Goal: Contribute content: Contribute content

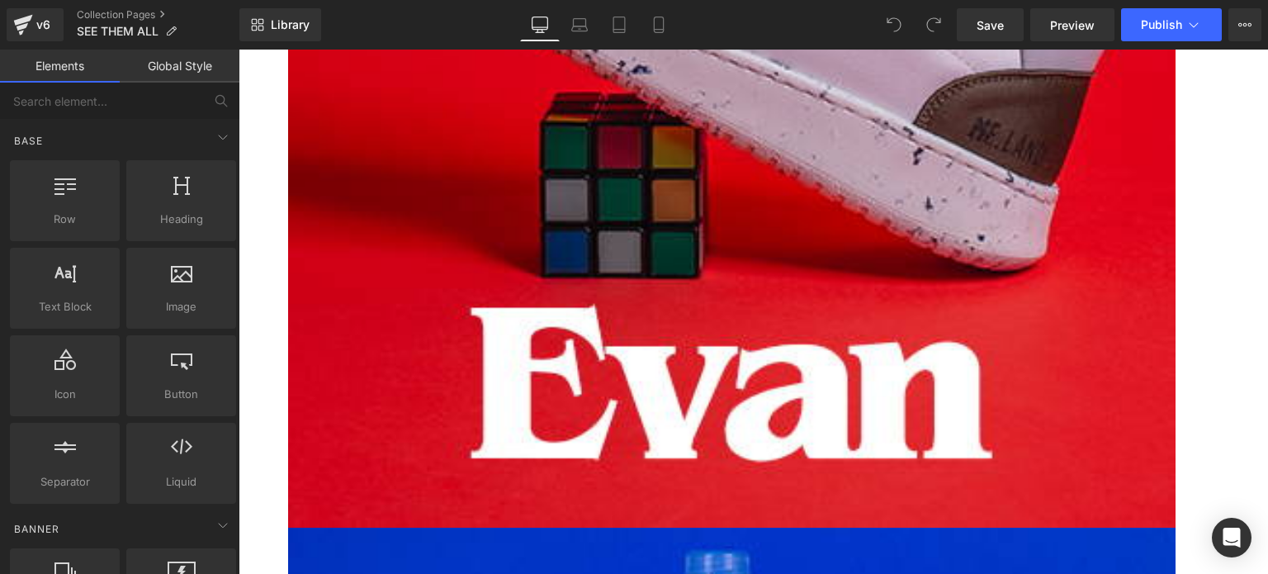
scroll to position [660, 0]
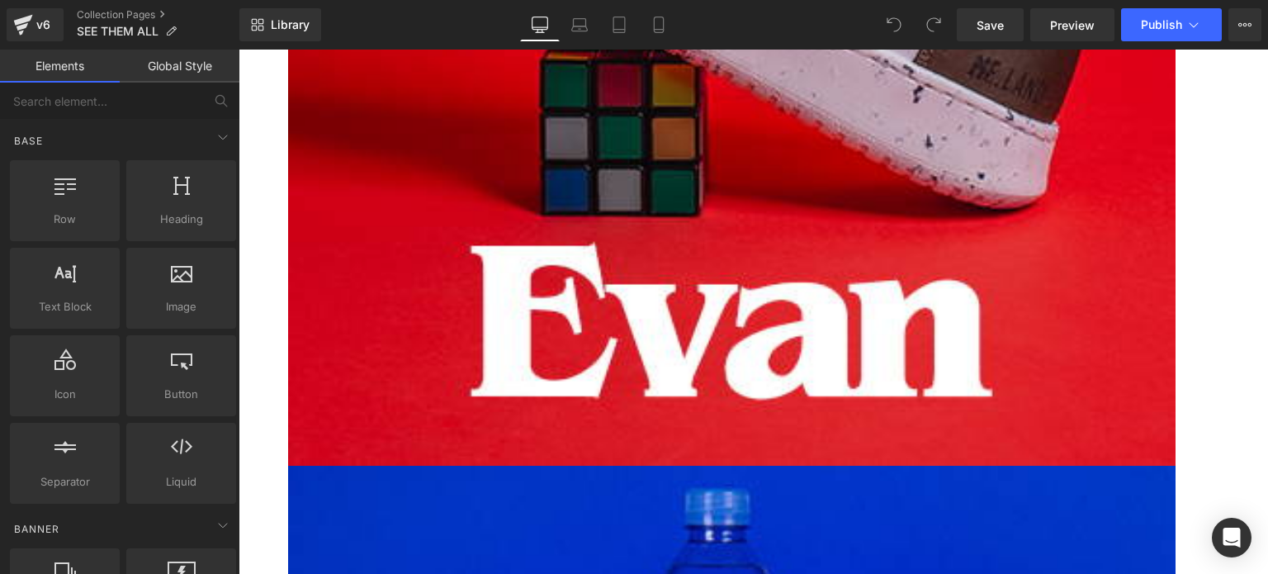
click at [238, 50] on icon at bounding box center [238, 50] width 0 height 0
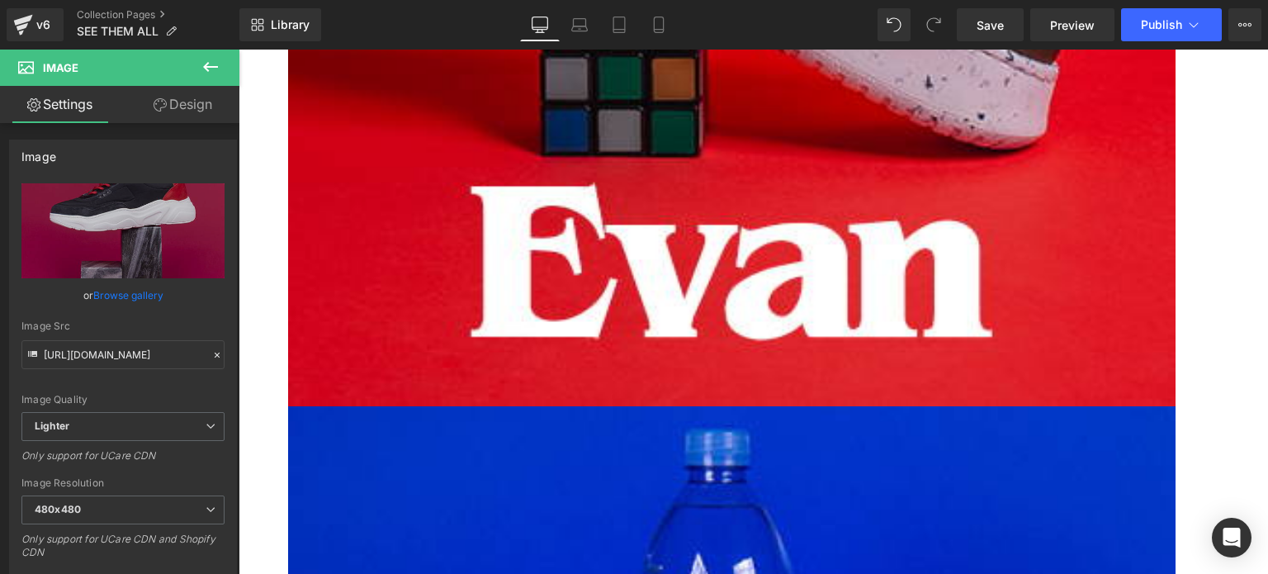
scroll to position [717, 0]
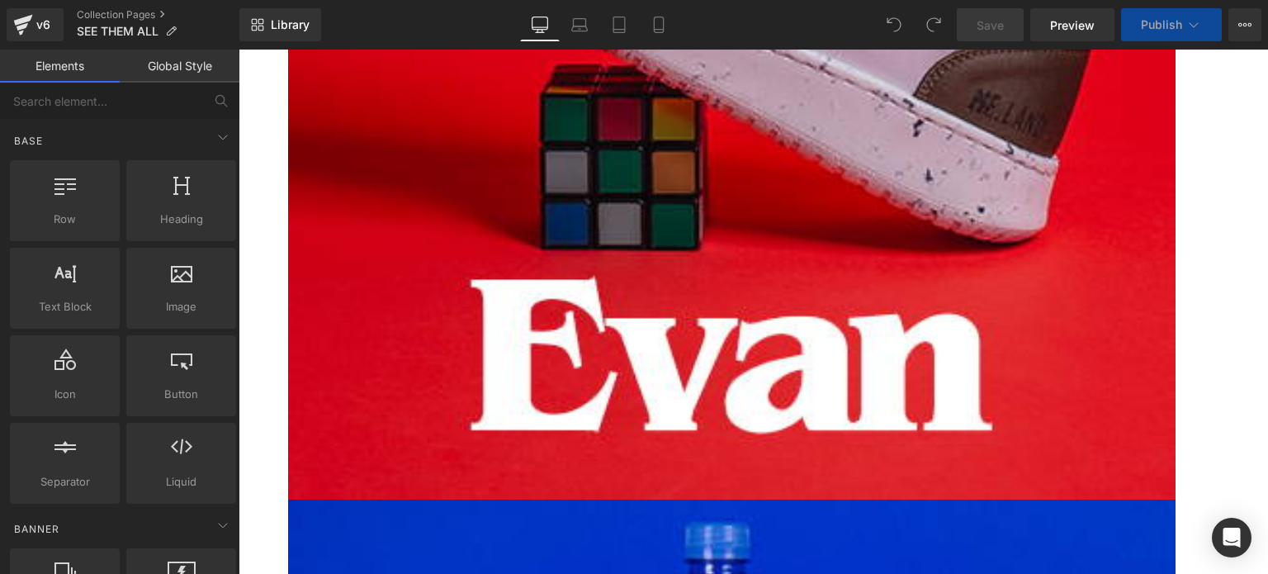
scroll to position [660, 0]
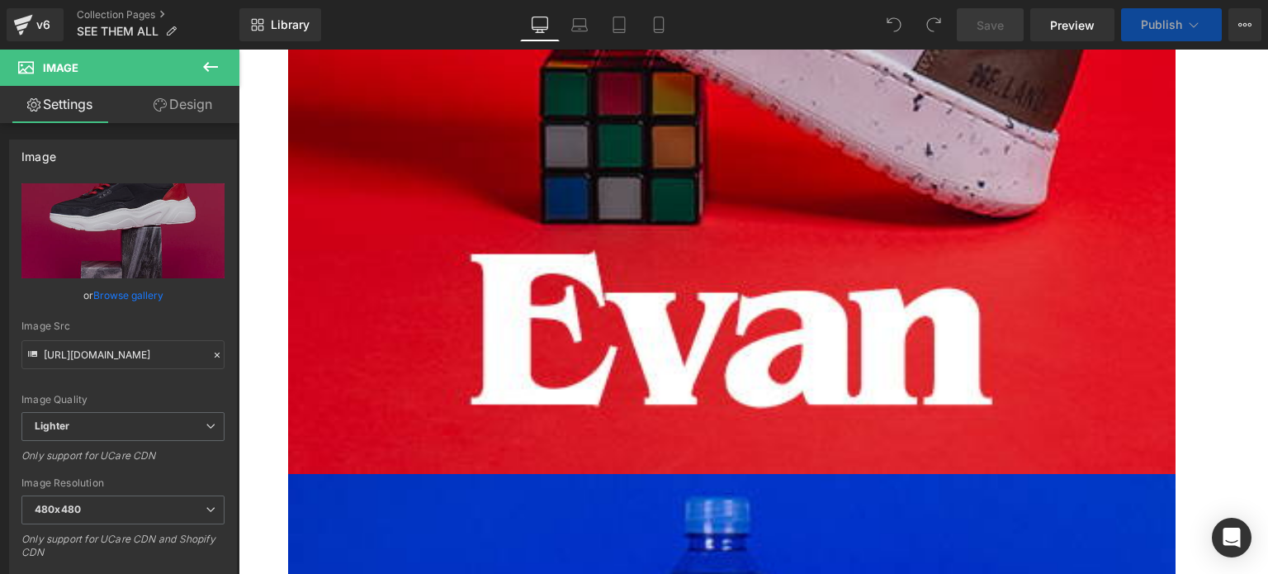
click at [238, 50] on link at bounding box center [238, 50] width 0 height 0
click at [238, 50] on icon at bounding box center [238, 50] width 0 height 0
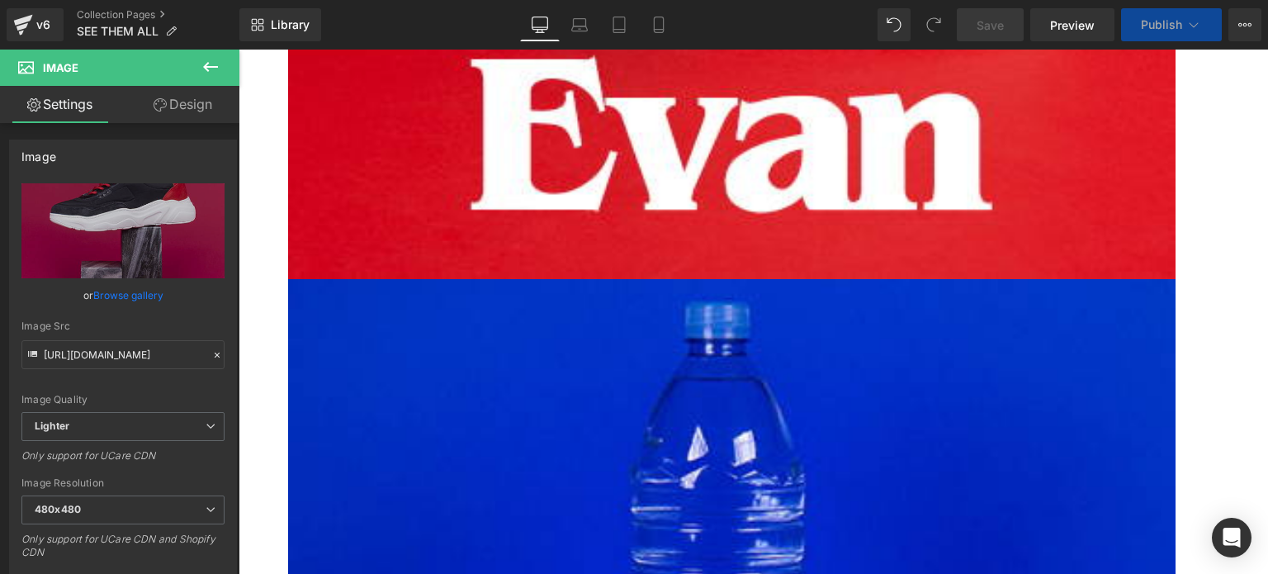
scroll to position [803, 0]
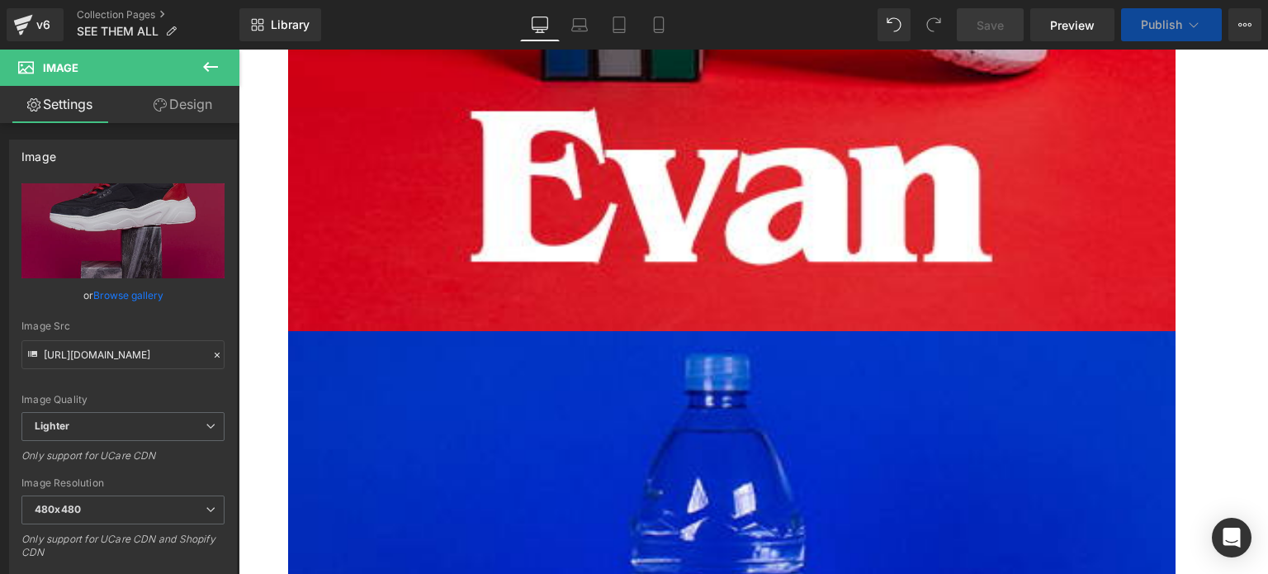
click at [238, 50] on icon at bounding box center [238, 50] width 0 height 0
click at [238, 50] on link at bounding box center [238, 50] width 0 height 0
click at [238, 50] on icon at bounding box center [238, 50] width 0 height 0
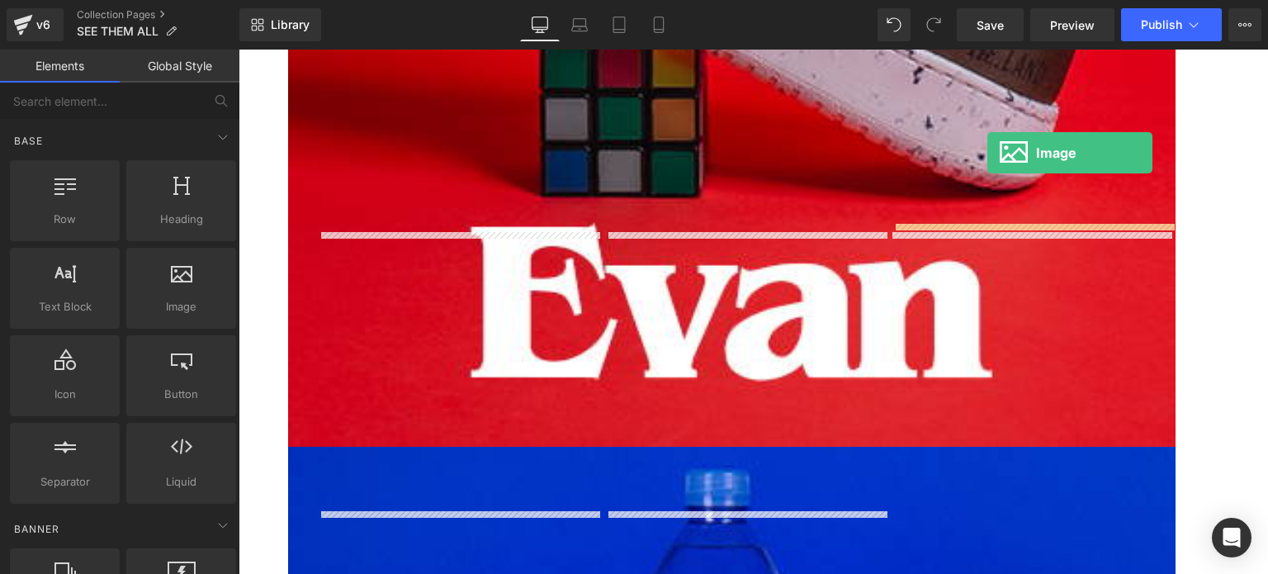
scroll to position [654, 0]
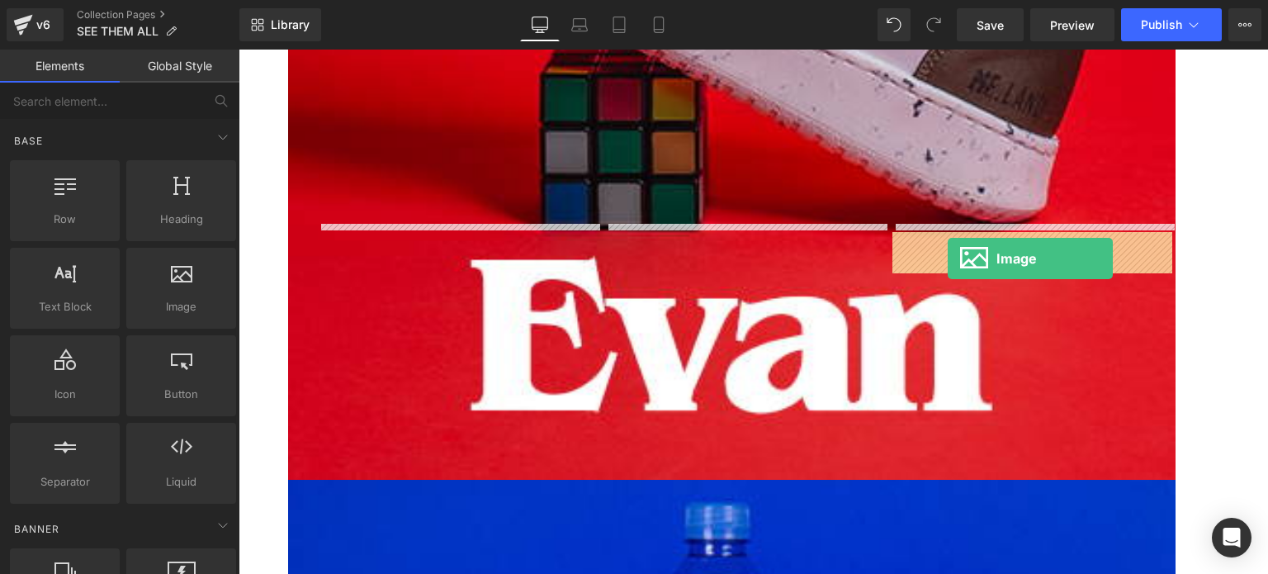
drag, startPoint x: 415, startPoint y: 342, endPoint x: 947, endPoint y: 259, distance: 538.8
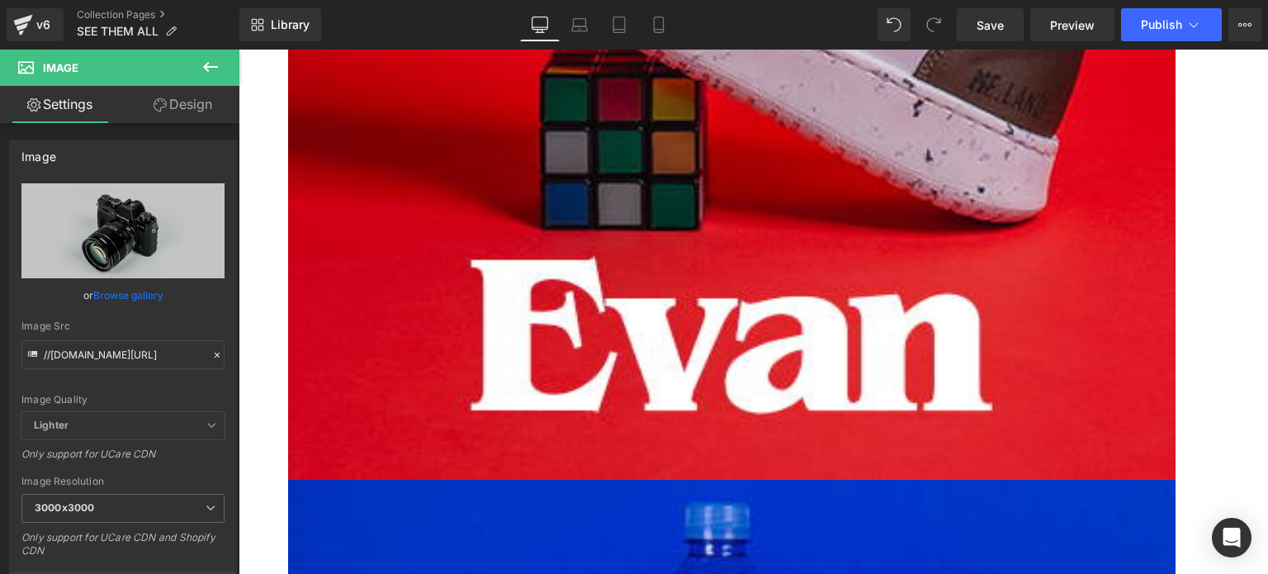
drag, startPoint x: 433, startPoint y: 376, endPoint x: 432, endPoint y: 365, distance: 11.6
click at [238, 50] on link "Image" at bounding box center [238, 50] width 0 height 0
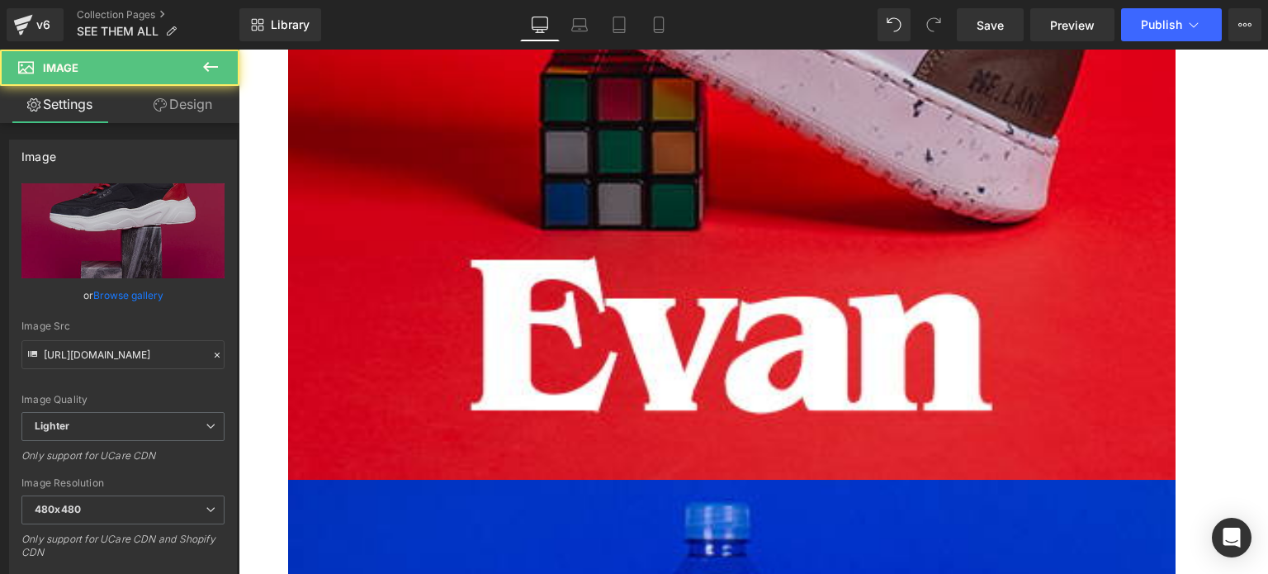
click at [179, 98] on link "Design" at bounding box center [183, 104] width 120 height 37
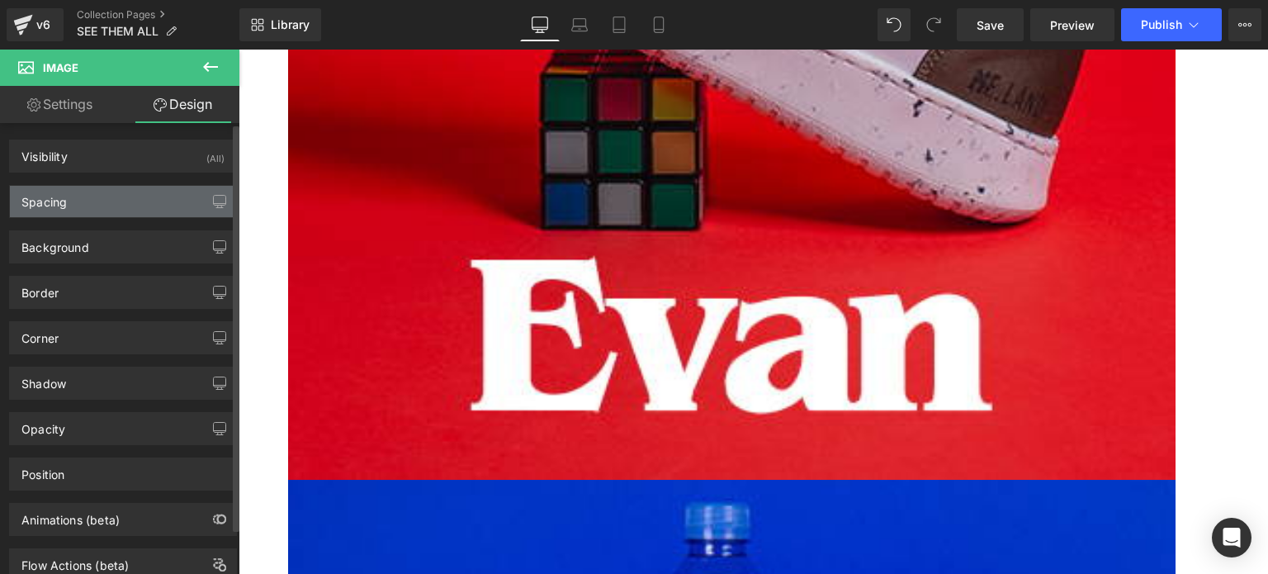
click at [81, 207] on div "Spacing" at bounding box center [123, 201] width 226 height 31
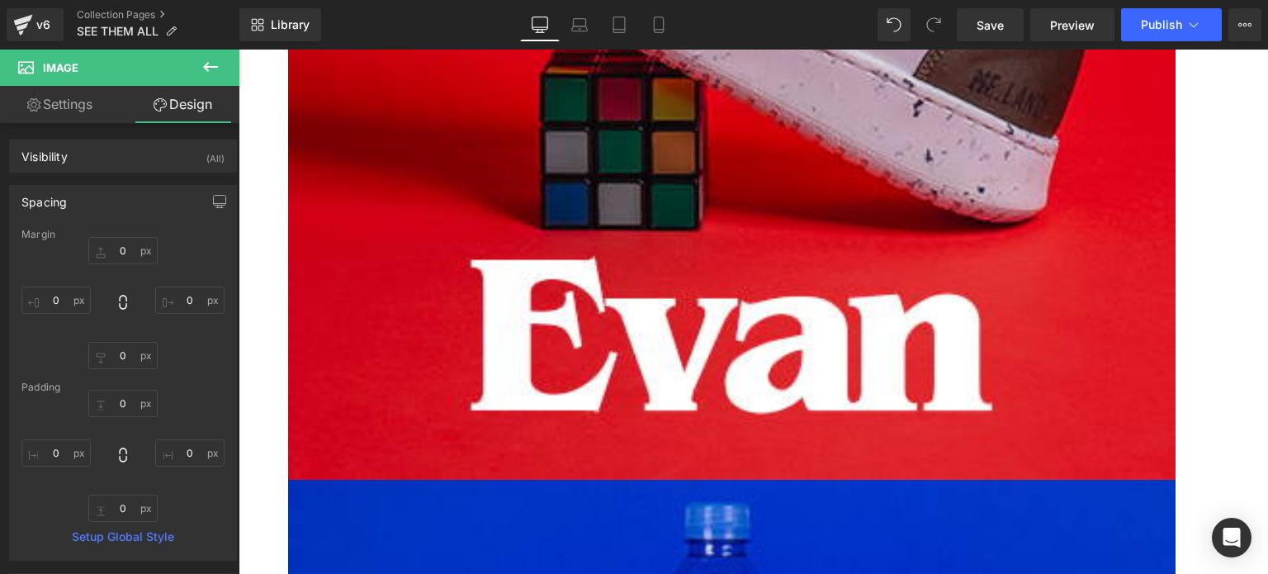
click at [238, 50] on span "Image" at bounding box center [238, 50] width 0 height 0
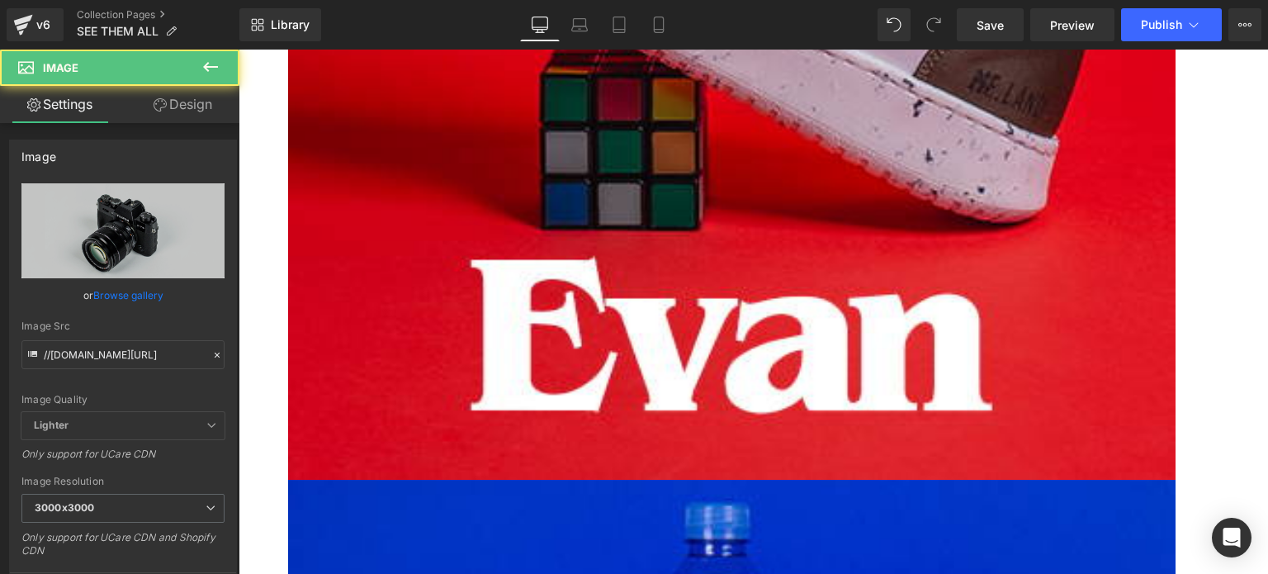
click at [168, 102] on link "Design" at bounding box center [183, 104] width 120 height 37
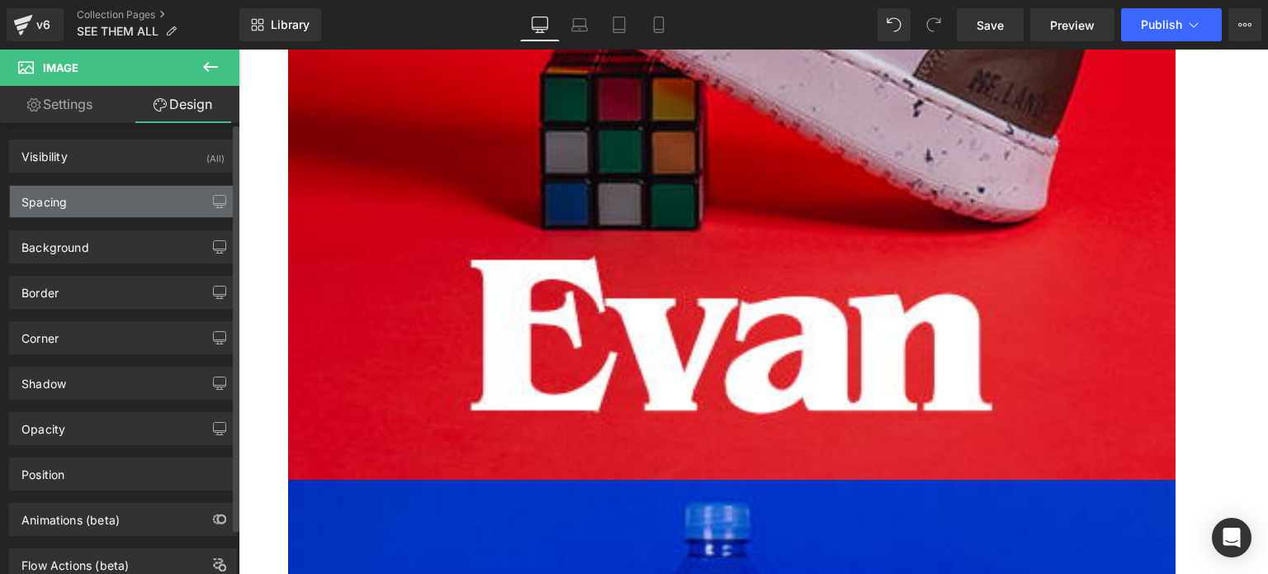
click at [90, 191] on div "Spacing" at bounding box center [123, 201] width 226 height 31
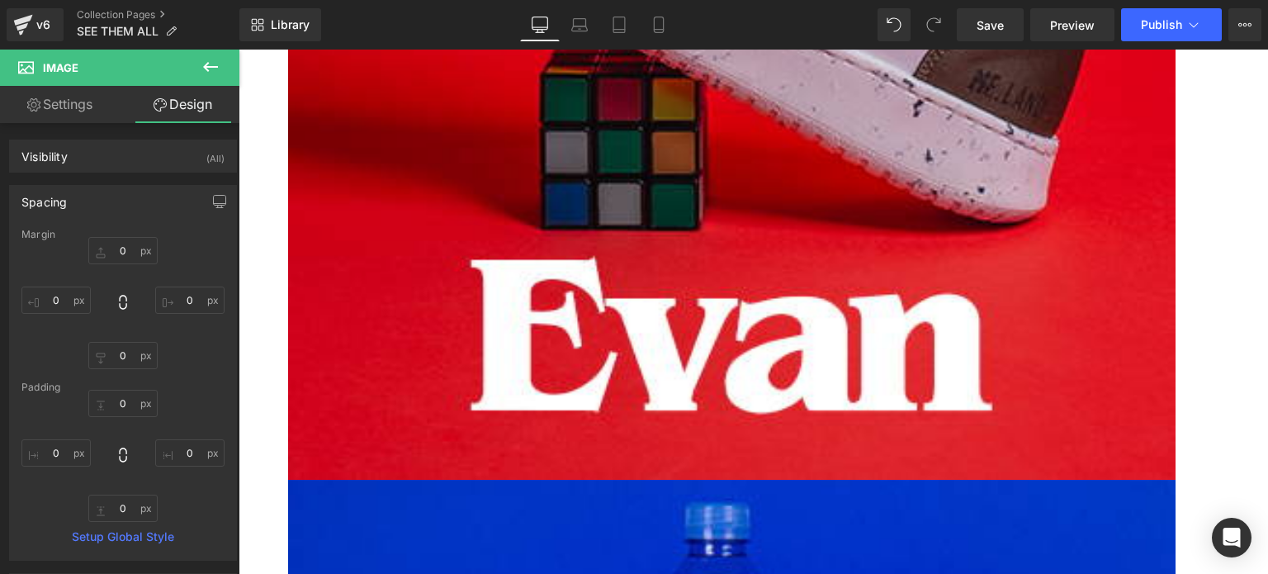
click at [238, 50] on span "Image" at bounding box center [238, 50] width 0 height 0
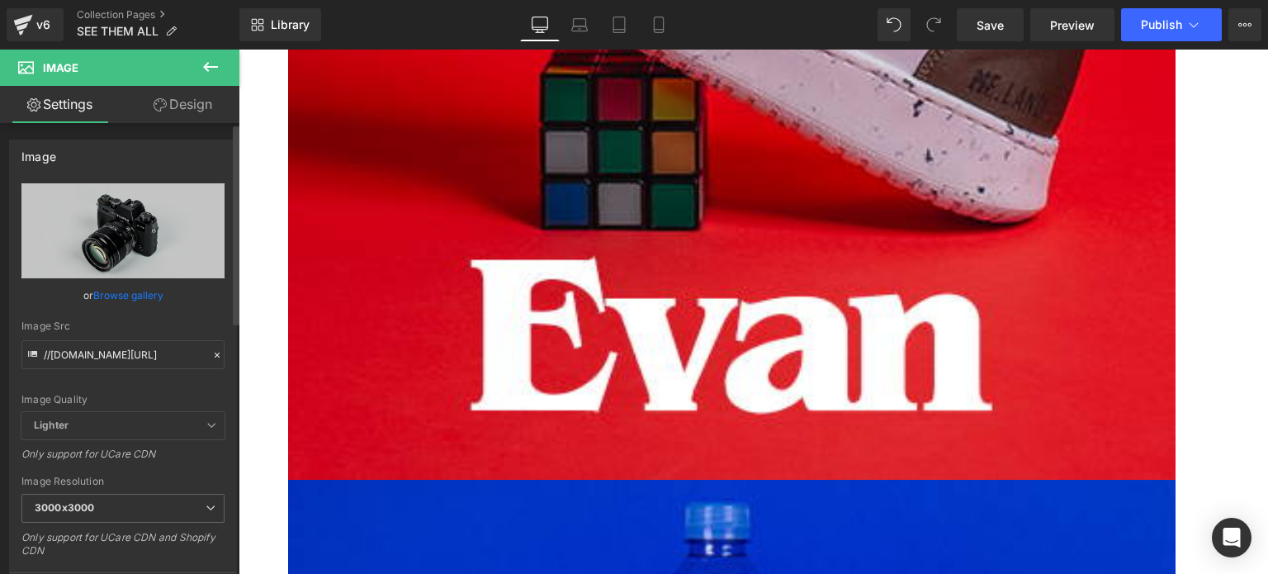
click at [130, 290] on link "Browse gallery" at bounding box center [128, 295] width 70 height 29
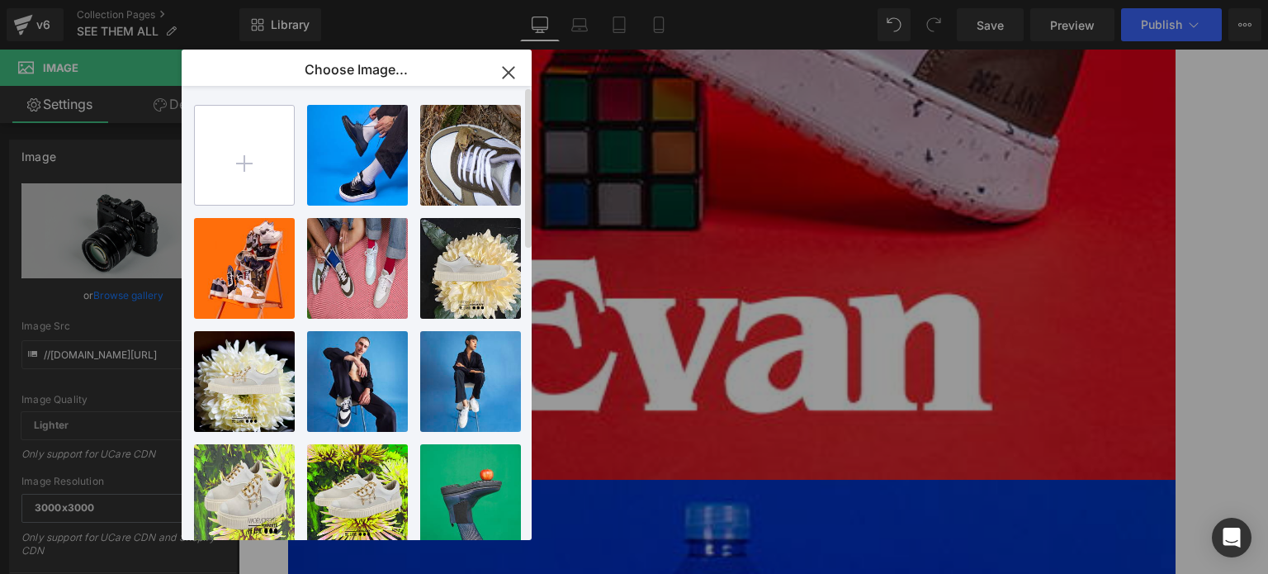
click at [244, 171] on input "file" at bounding box center [244, 155] width 99 height 99
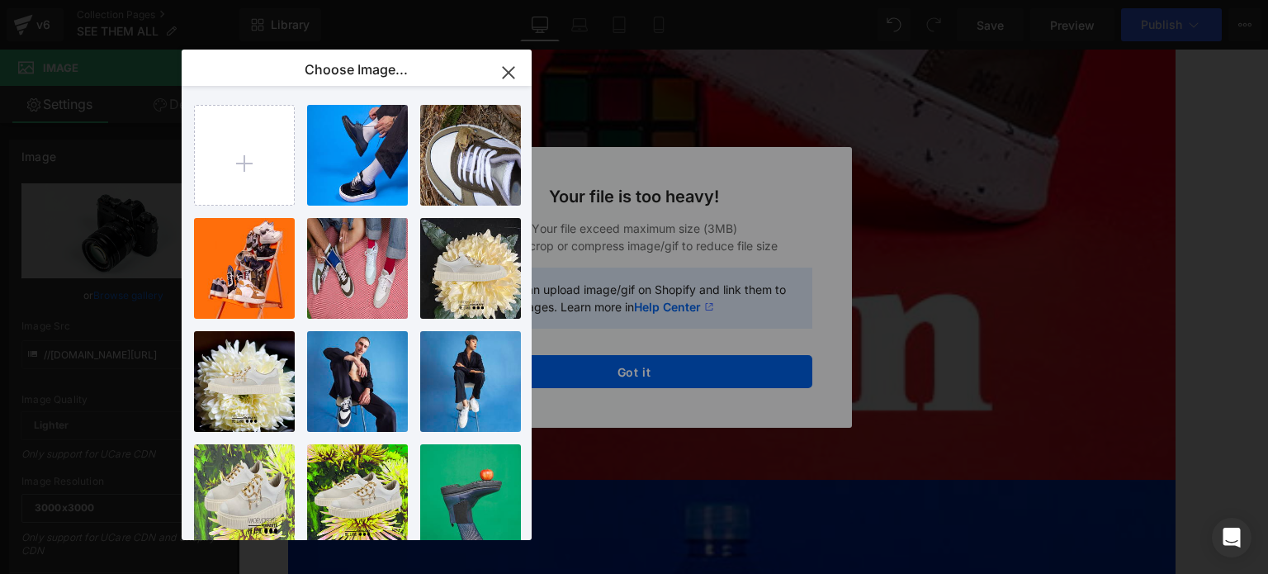
click at [627, 0] on div "Text Color Highlight Color #333333 Choose Image... Back to Library Insert Back …" at bounding box center [634, 0] width 1268 height 0
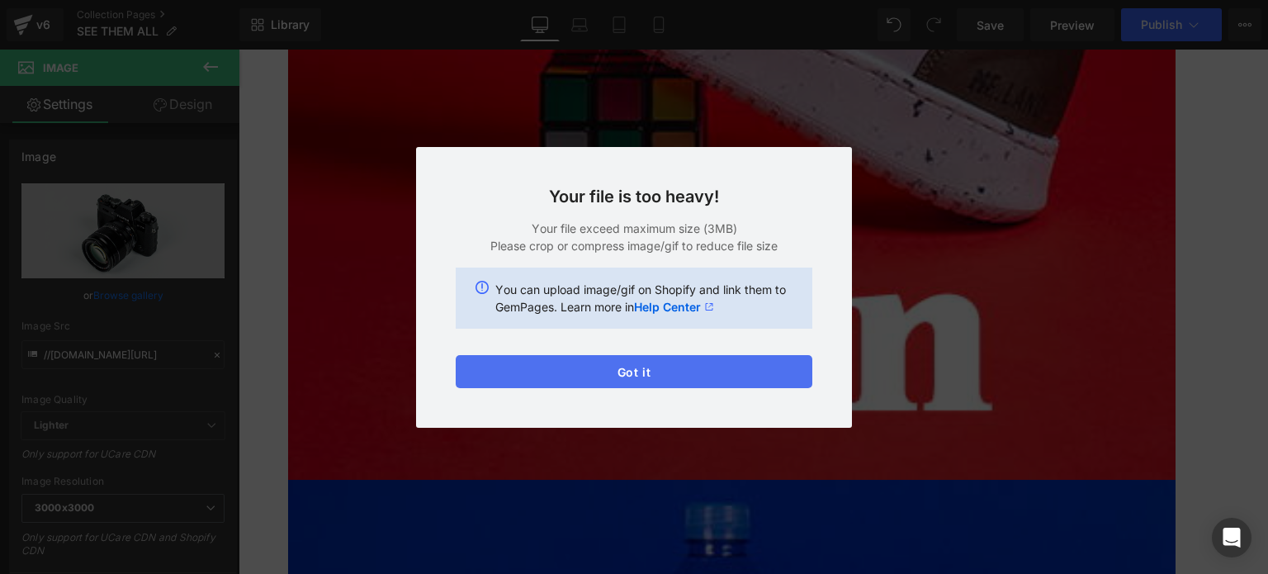
click at [627, 369] on button "Got it" at bounding box center [634, 371] width 357 height 33
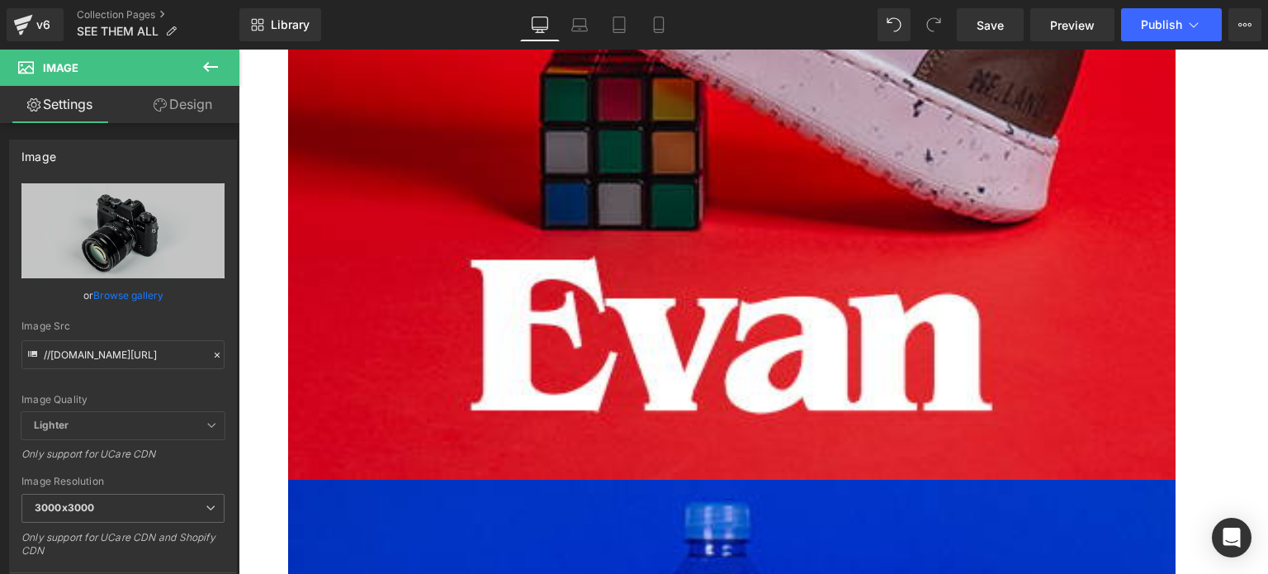
click at [238, 50] on span "Image" at bounding box center [238, 50] width 0 height 0
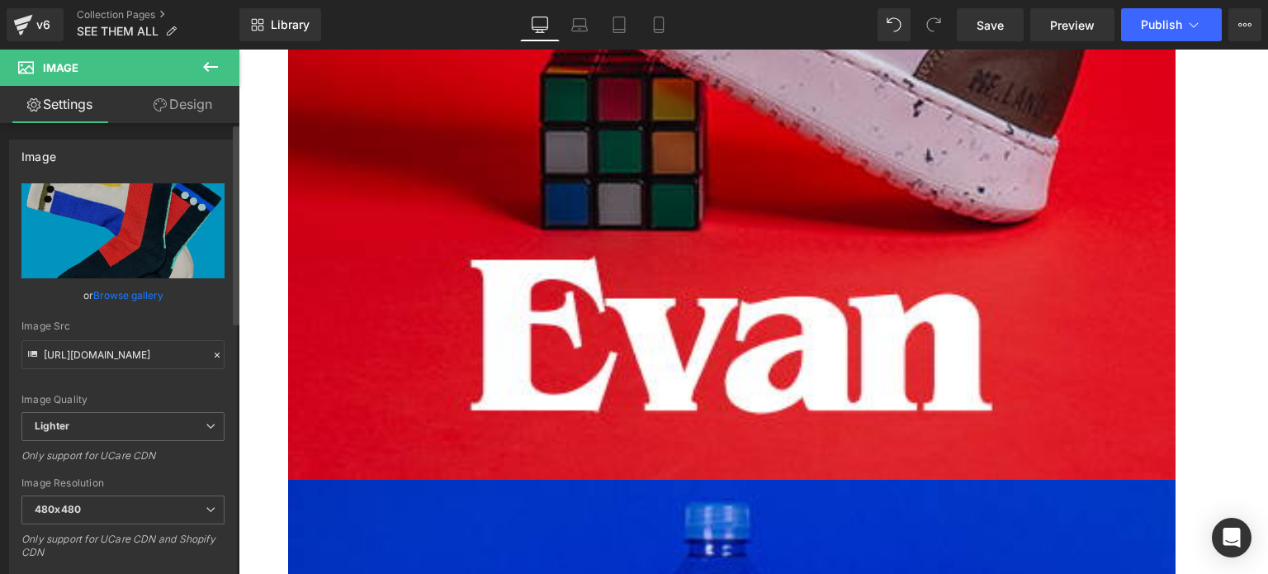
click at [144, 292] on link "Browse gallery" at bounding box center [128, 295] width 70 height 29
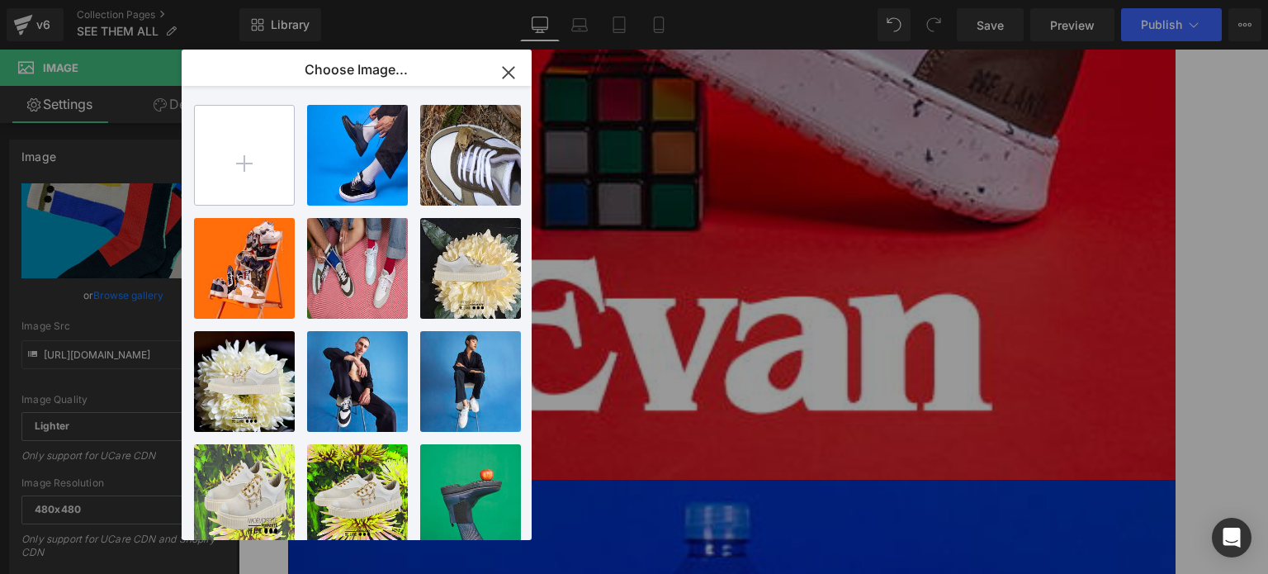
click at [252, 169] on input "file" at bounding box center [244, 155] width 99 height 99
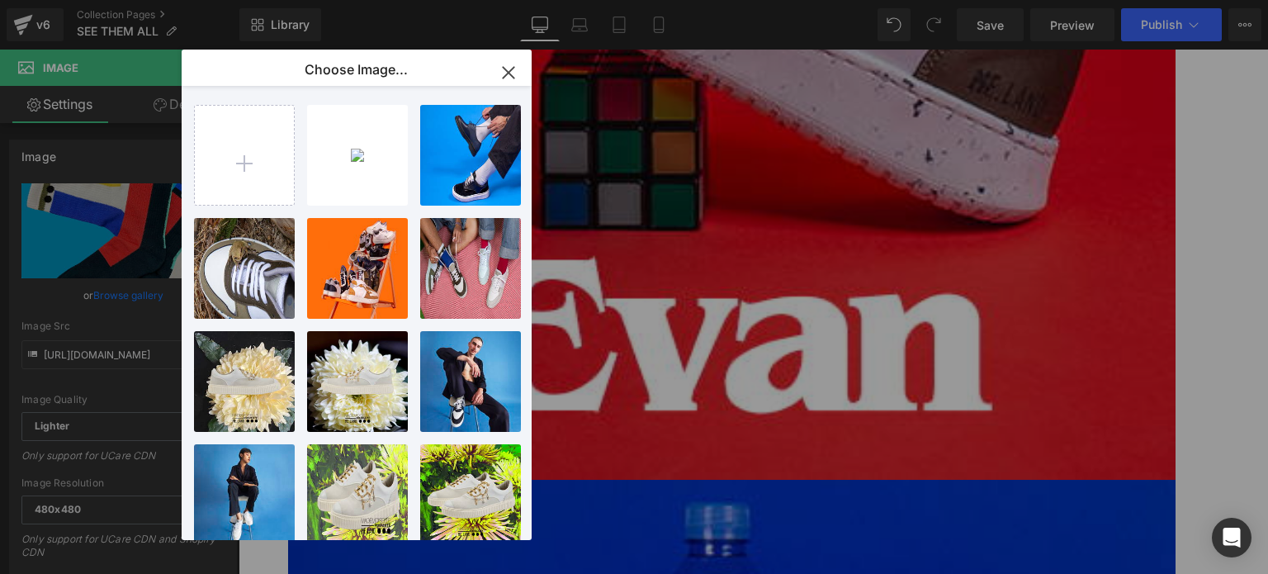
click at [0, 0] on div "Socks...ocks.jpg 354.58 KB" at bounding box center [0, 0] width 0 height 0
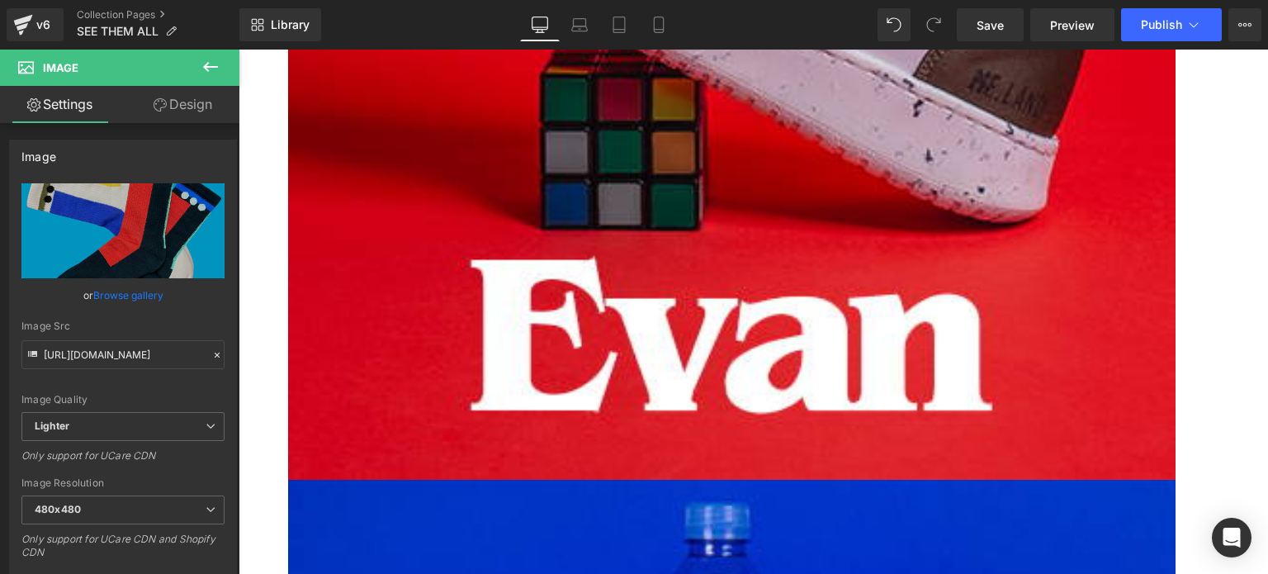
drag, startPoint x: 108, startPoint y: 293, endPoint x: 131, endPoint y: 286, distance: 24.0
click at [108, 293] on link "Browse gallery" at bounding box center [128, 295] width 70 height 29
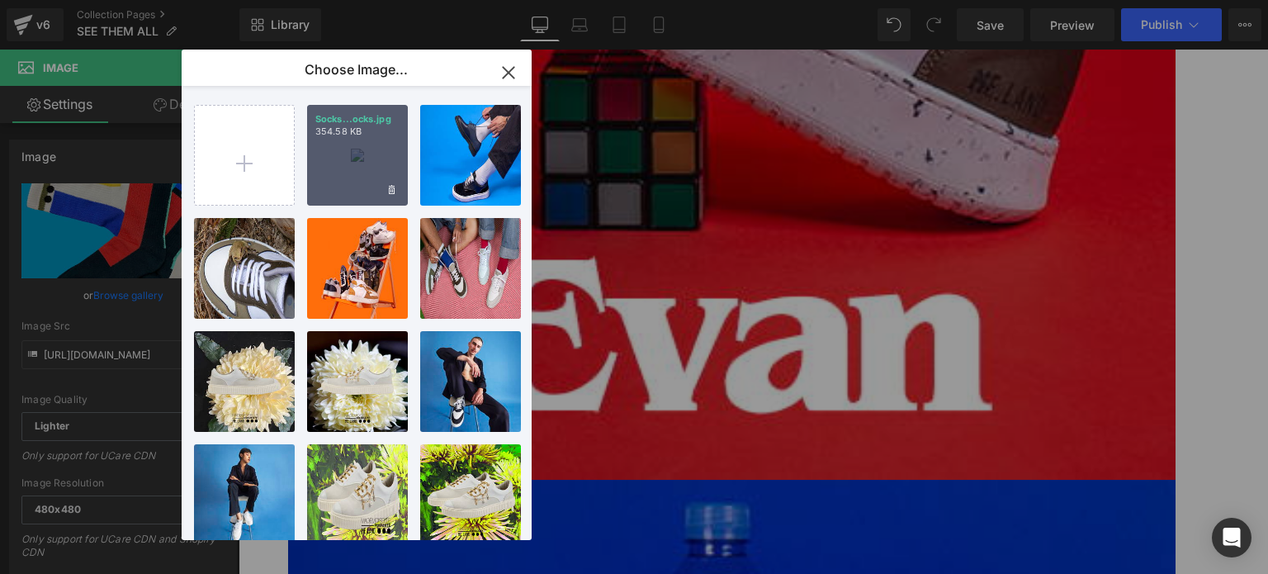
click at [358, 162] on div "Socks...ocks.jpg 354.58 KB" at bounding box center [357, 155] width 101 height 101
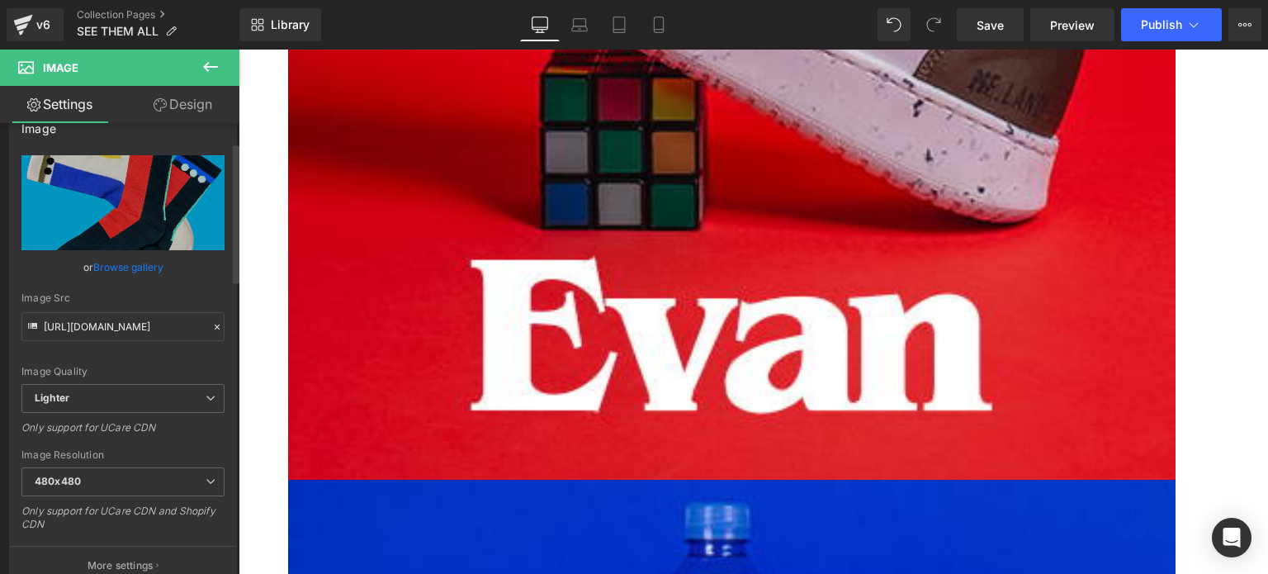
scroll to position [0, 0]
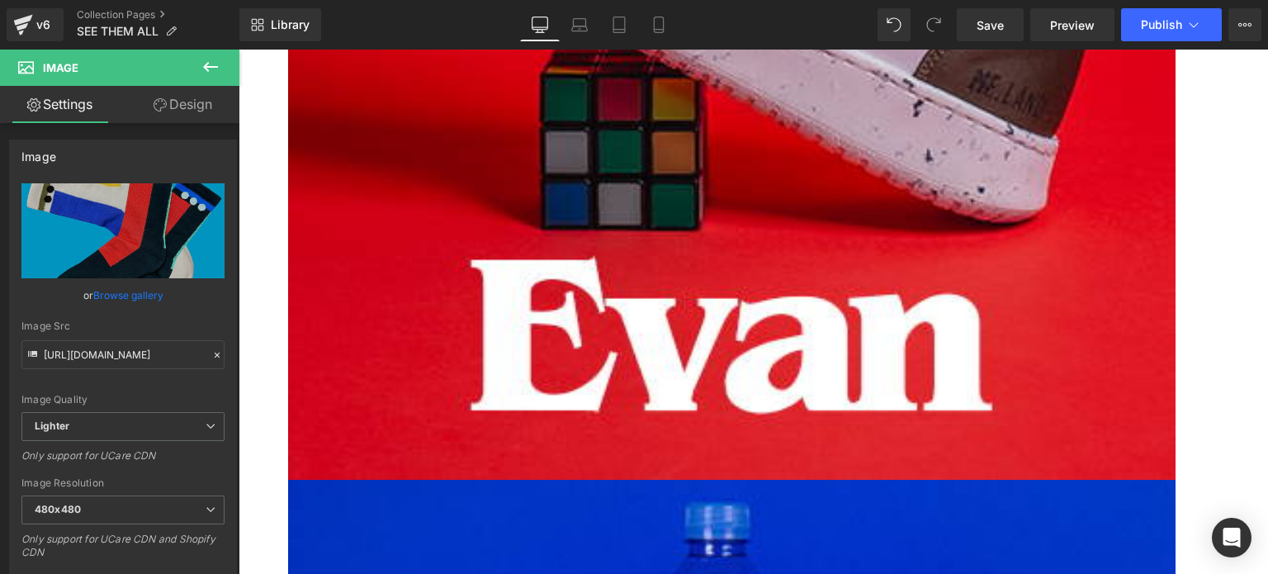
click at [210, 63] on icon at bounding box center [211, 67] width 20 height 20
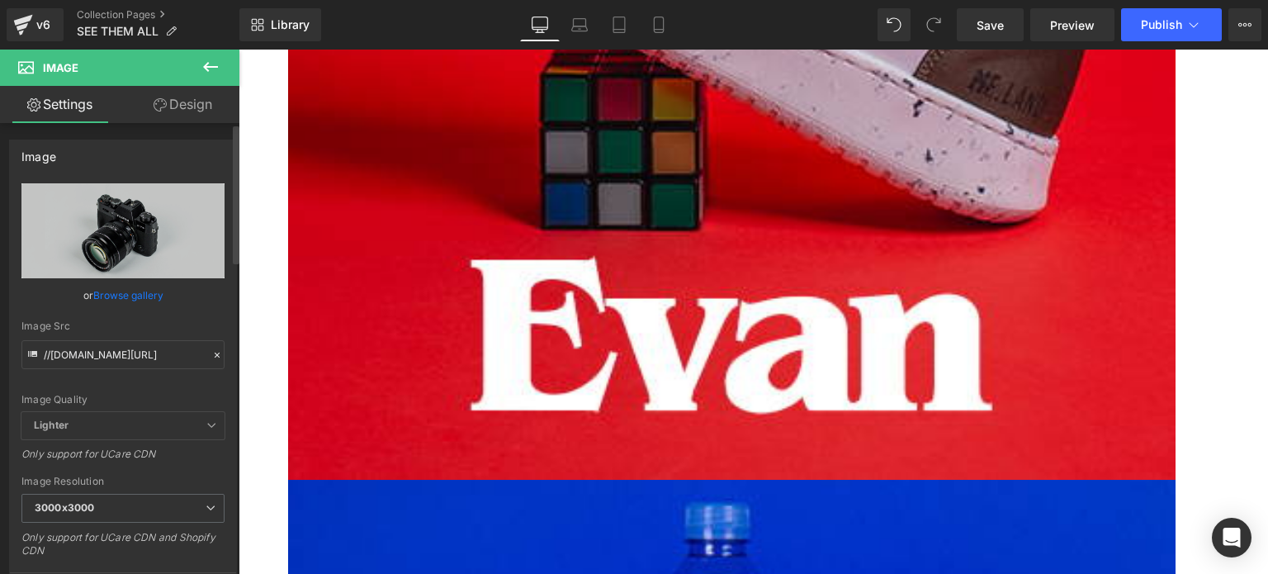
click at [111, 296] on link "Browse gallery" at bounding box center [128, 295] width 70 height 29
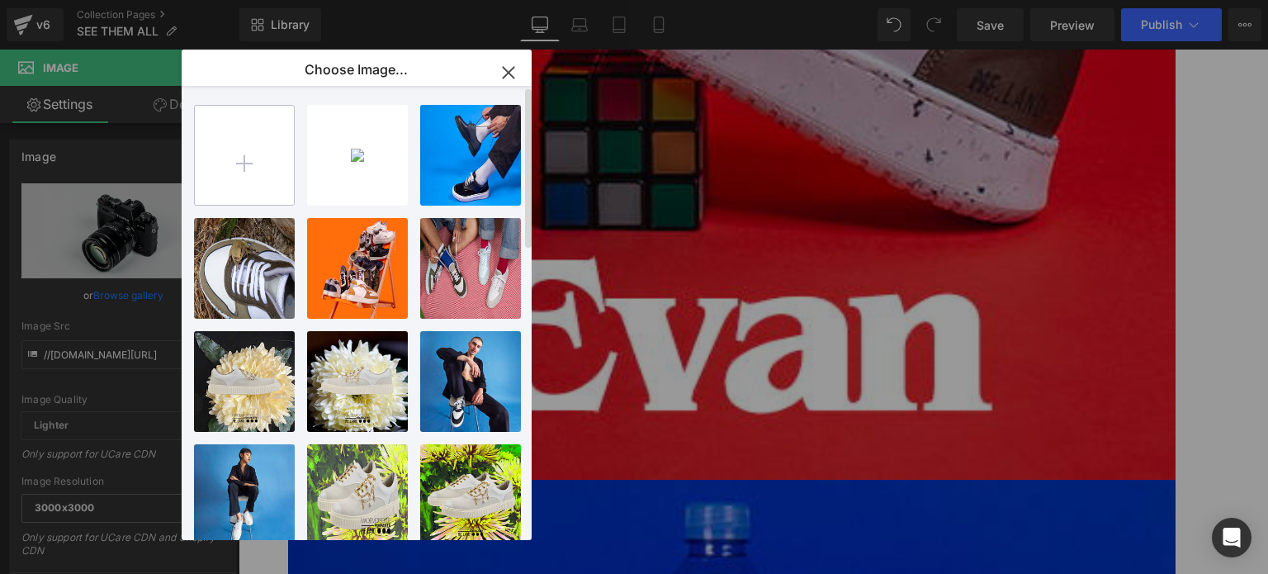
click at [241, 158] on input "file" at bounding box center [244, 155] width 99 height 99
type input "C:\fakepath\Collection Heaker.jpg"
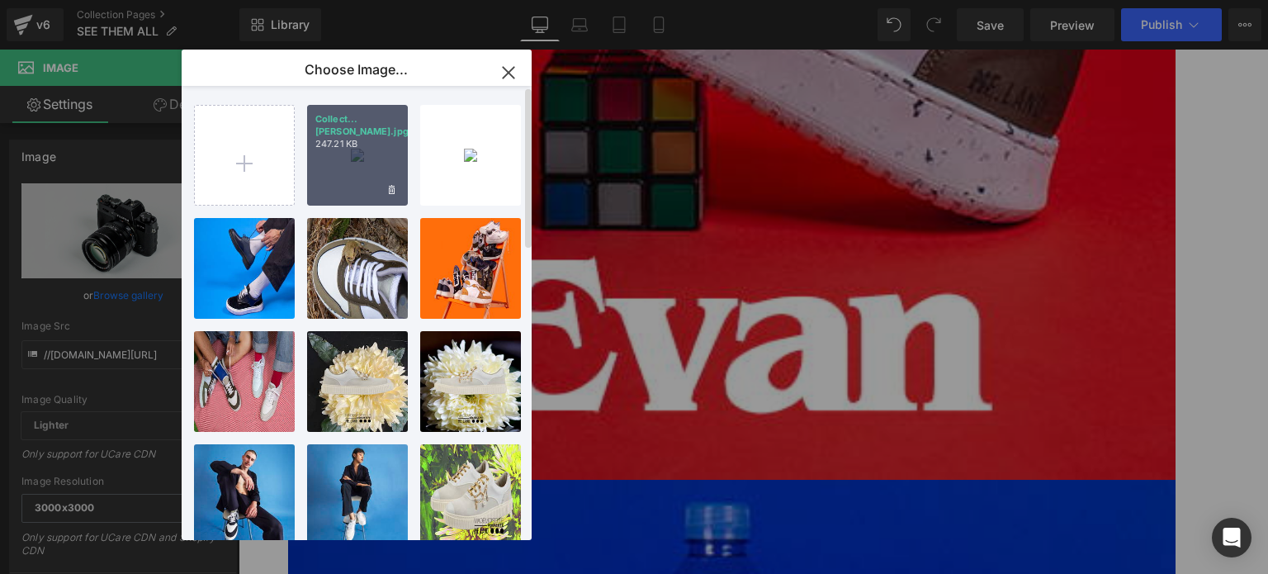
click at [340, 172] on div "Collect...aker.jpg 247.21 KB" at bounding box center [357, 155] width 101 height 101
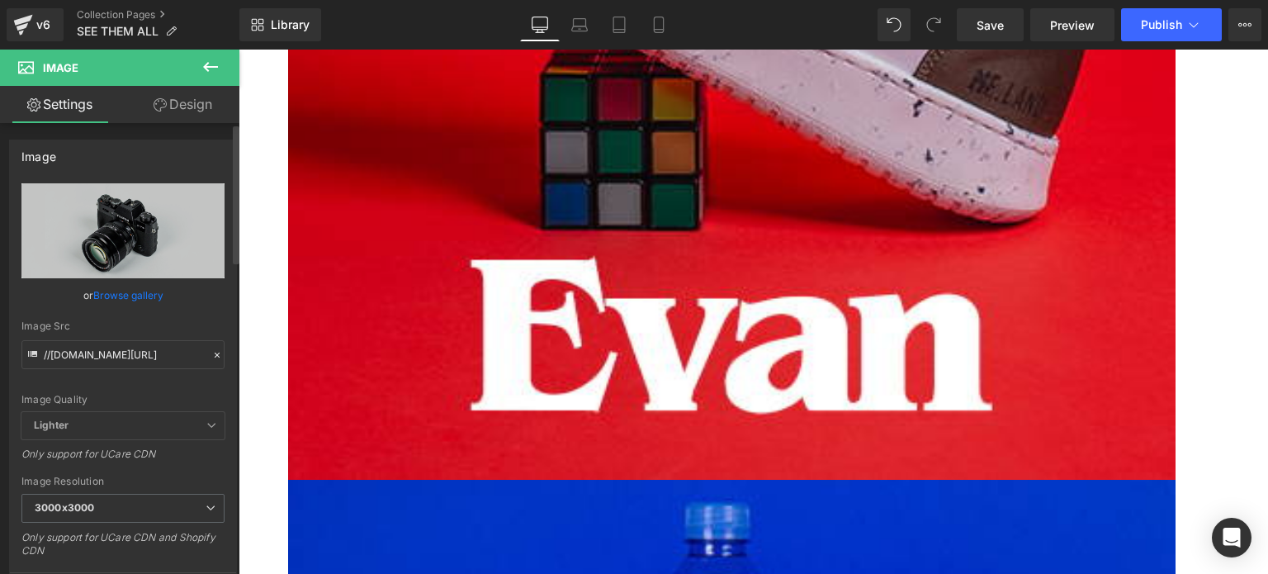
click at [111, 296] on link "Browse gallery" at bounding box center [128, 295] width 70 height 29
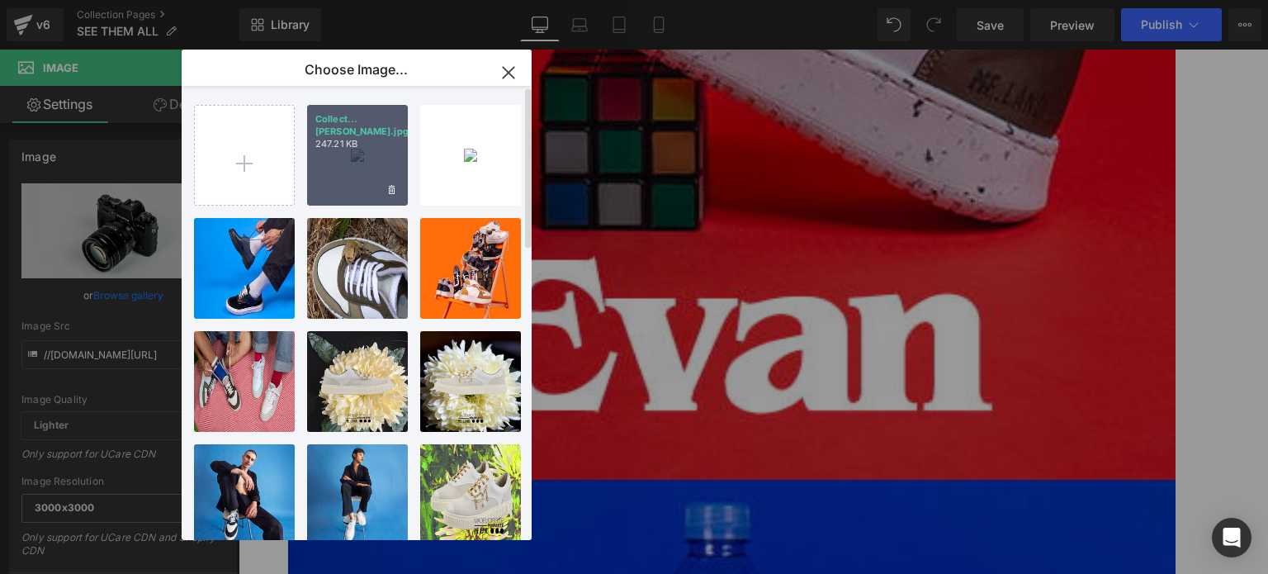
click at [353, 167] on div "Collect...aker.jpg 247.21 KB" at bounding box center [357, 155] width 101 height 101
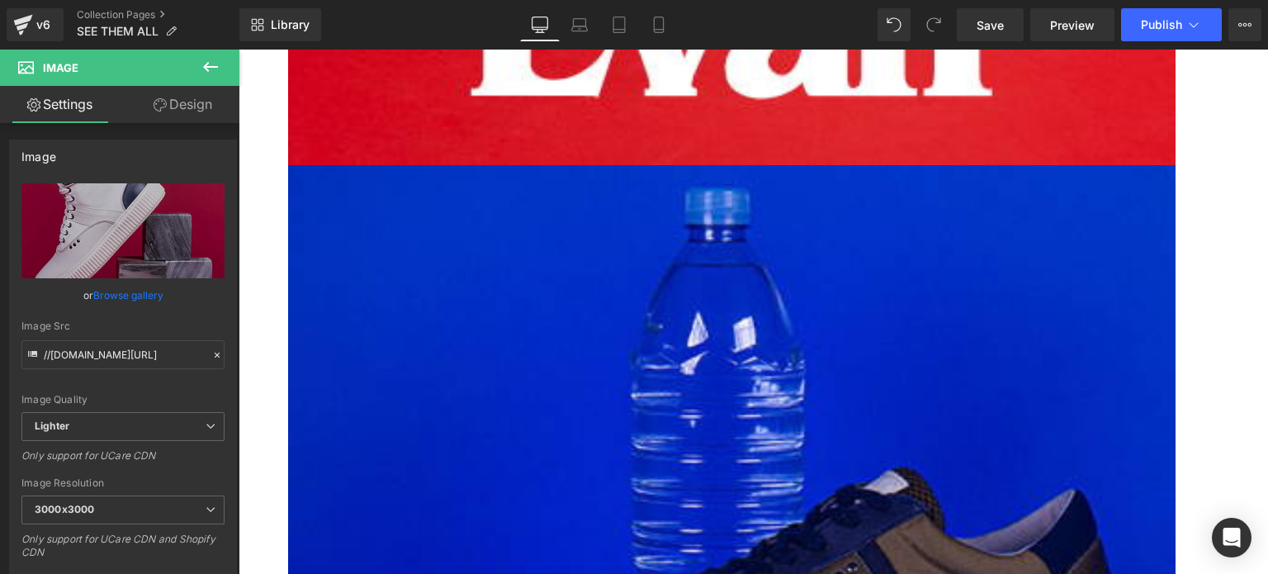
scroll to position [990, 0]
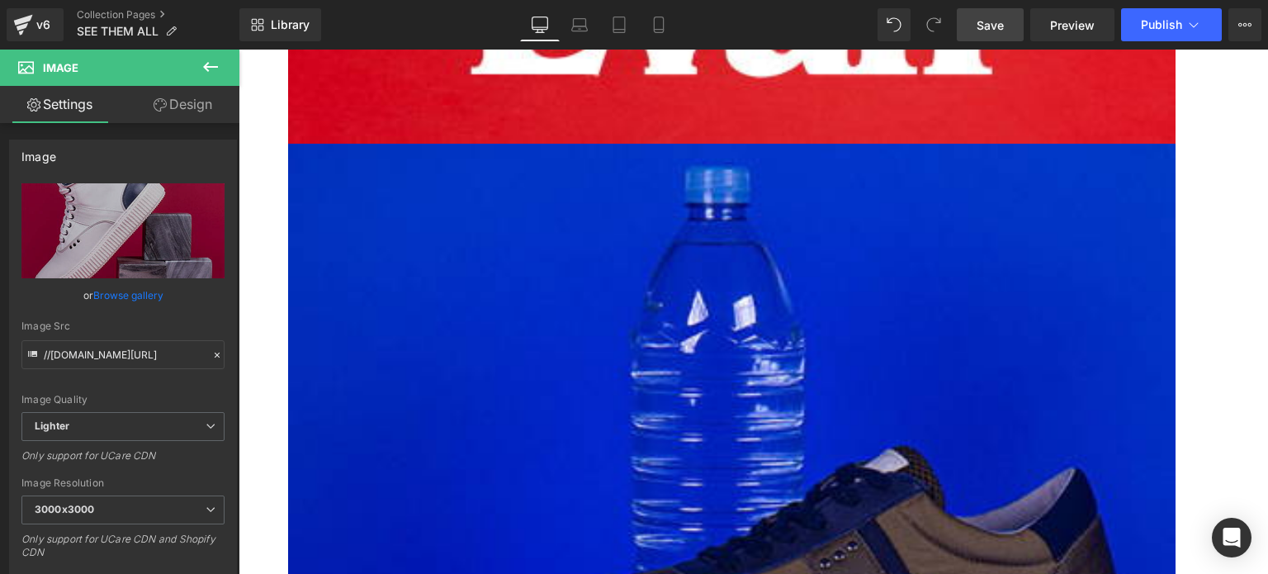
click at [987, 19] on span "Save" at bounding box center [989, 25] width 27 height 17
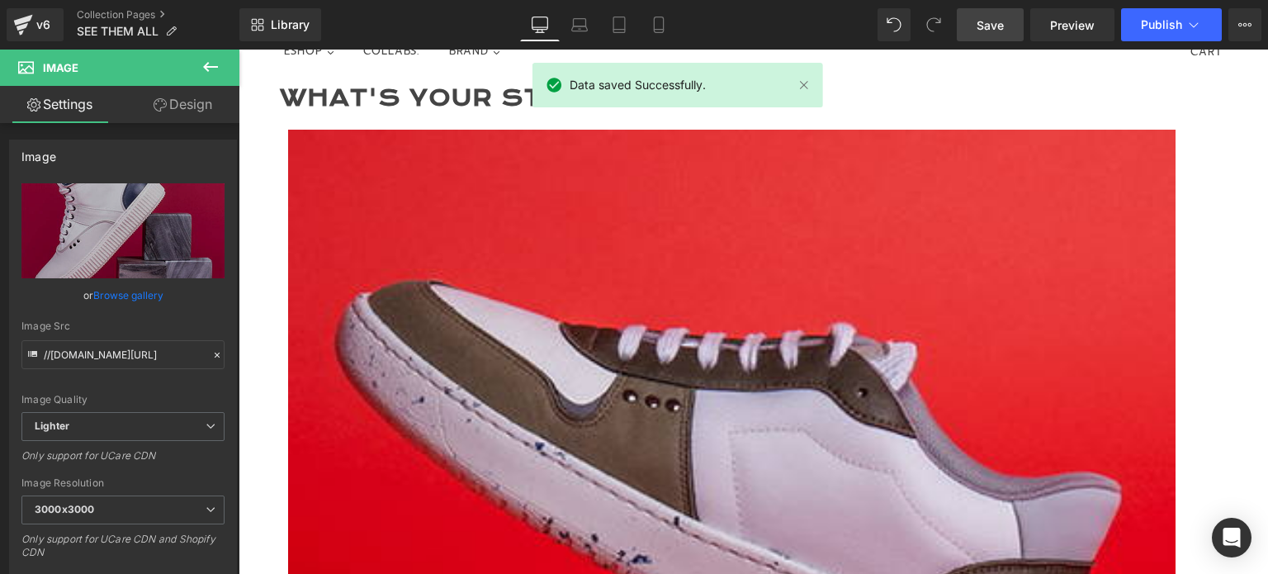
scroll to position [0, 0]
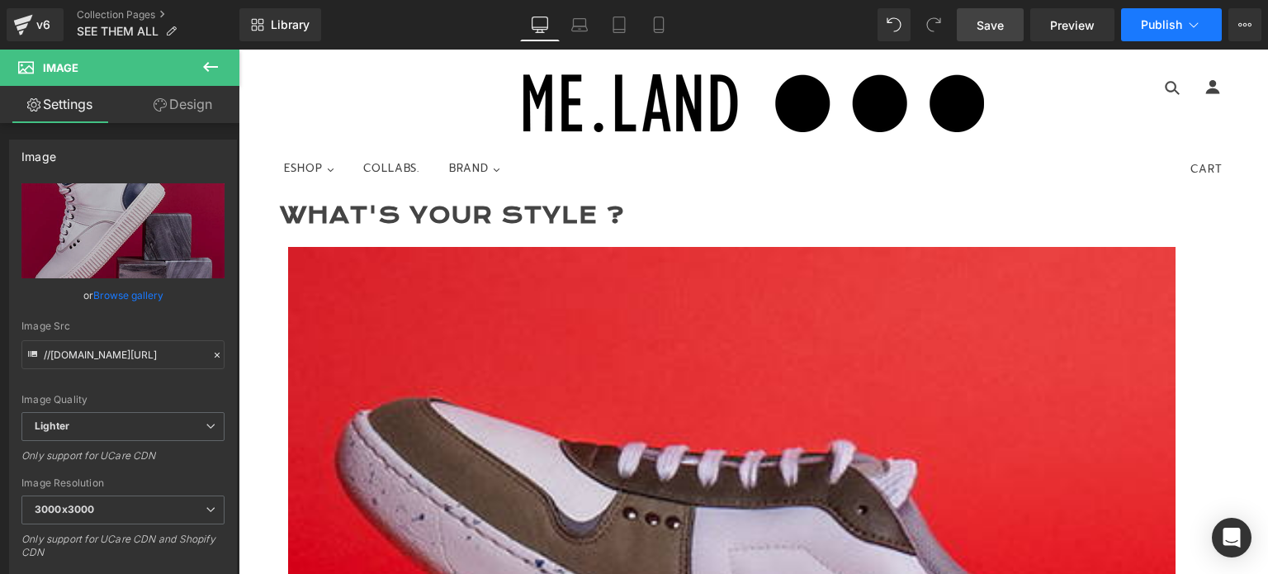
click at [1159, 18] on span "Publish" at bounding box center [1160, 24] width 41 height 13
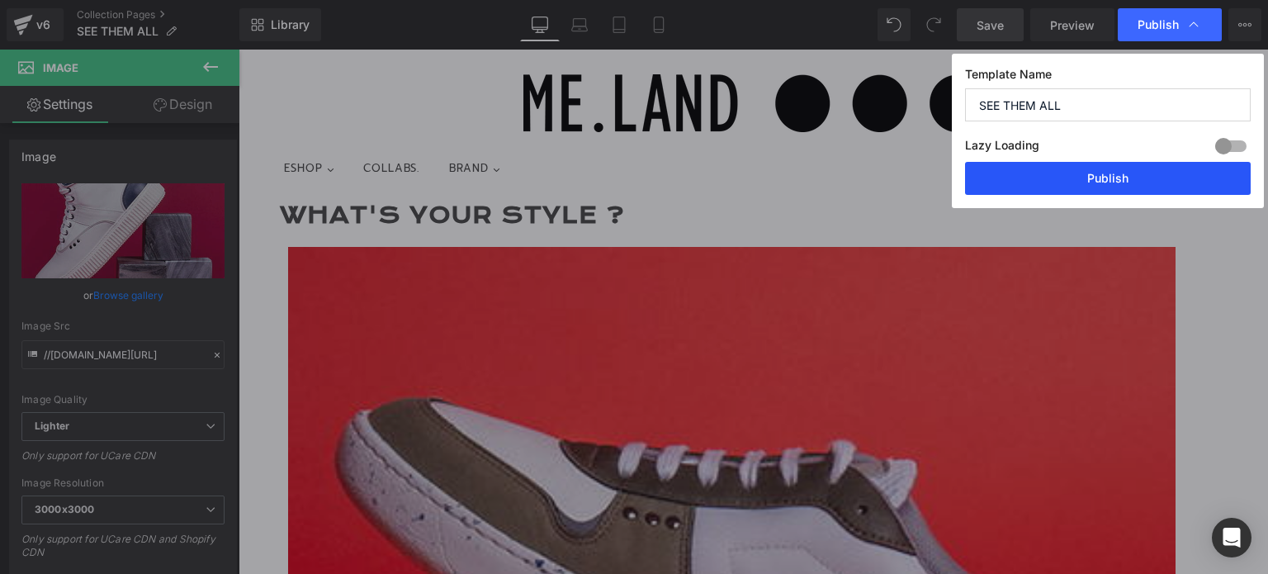
click at [1107, 177] on button "Publish" at bounding box center [1108, 178] width 286 height 33
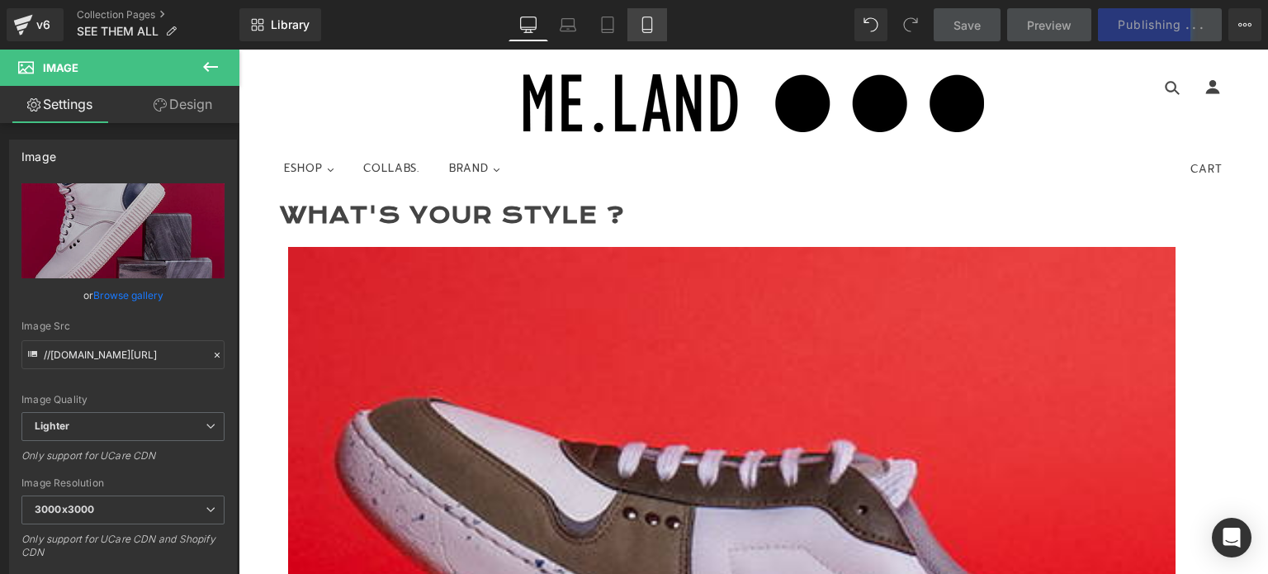
click at [637, 26] on link "Mobile" at bounding box center [647, 24] width 40 height 33
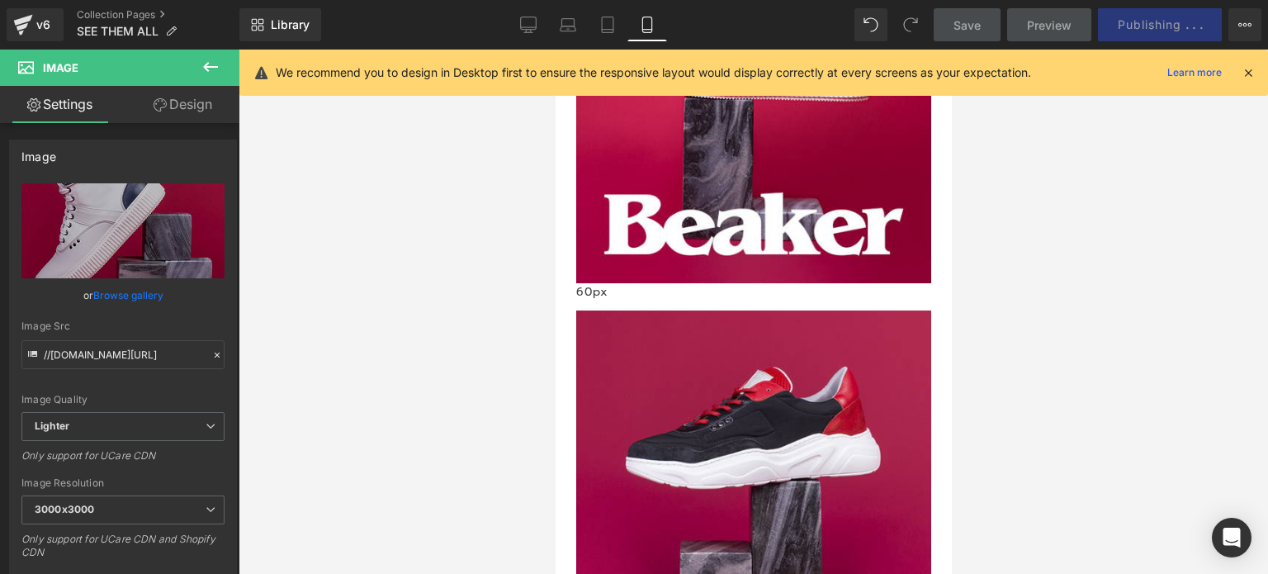
scroll to position [2203, 0]
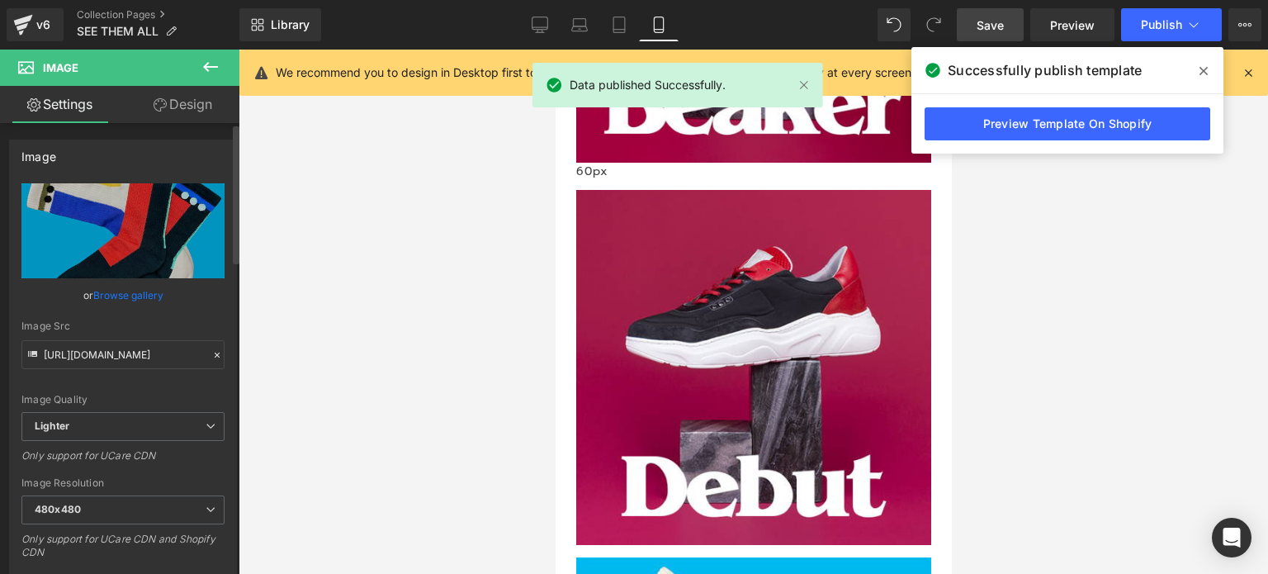
click at [130, 293] on link "Browse gallery" at bounding box center [128, 295] width 70 height 29
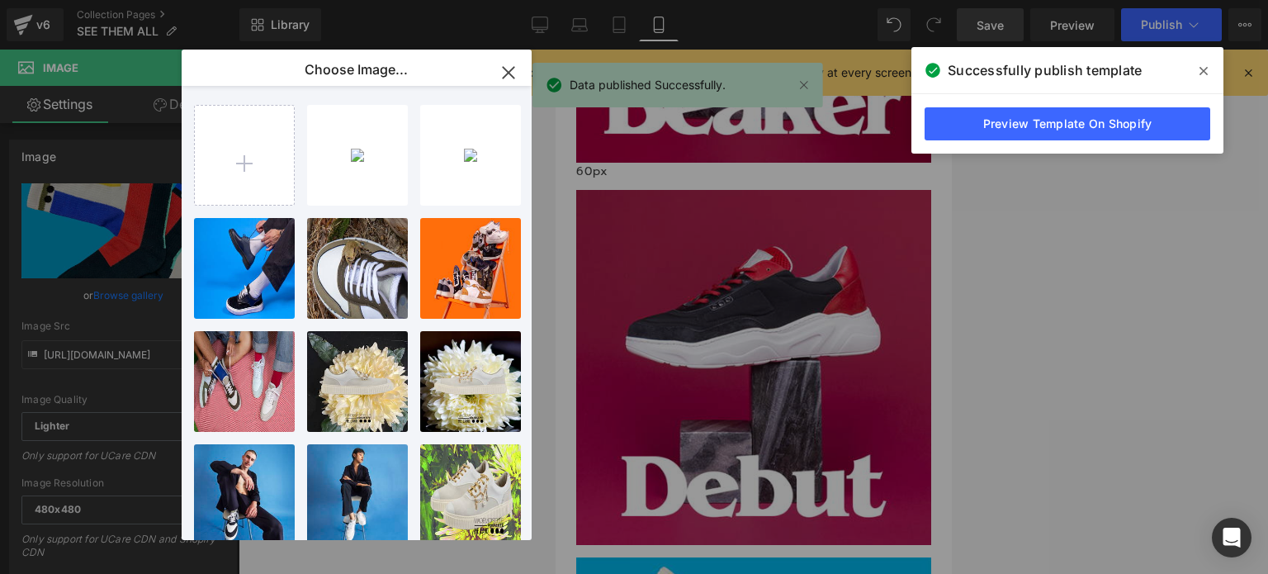
click at [118, 0] on div "Image You are previewing how the will restyle your page. You can not edit Eleme…" at bounding box center [634, 0] width 1268 height 0
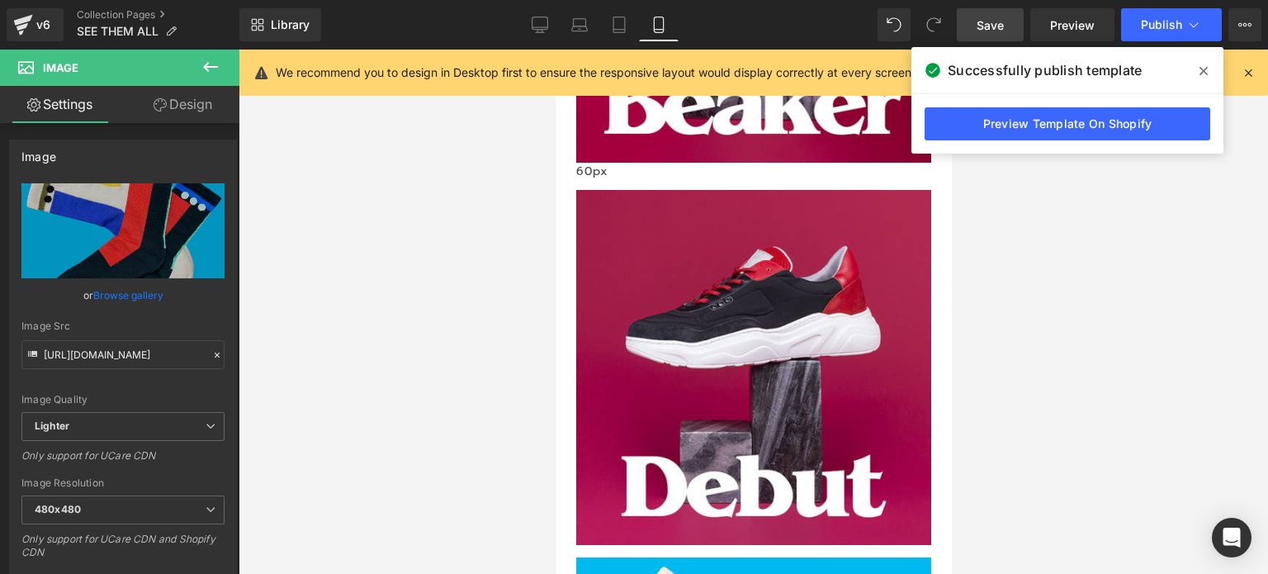
click at [196, 105] on link "Design" at bounding box center [183, 104] width 120 height 37
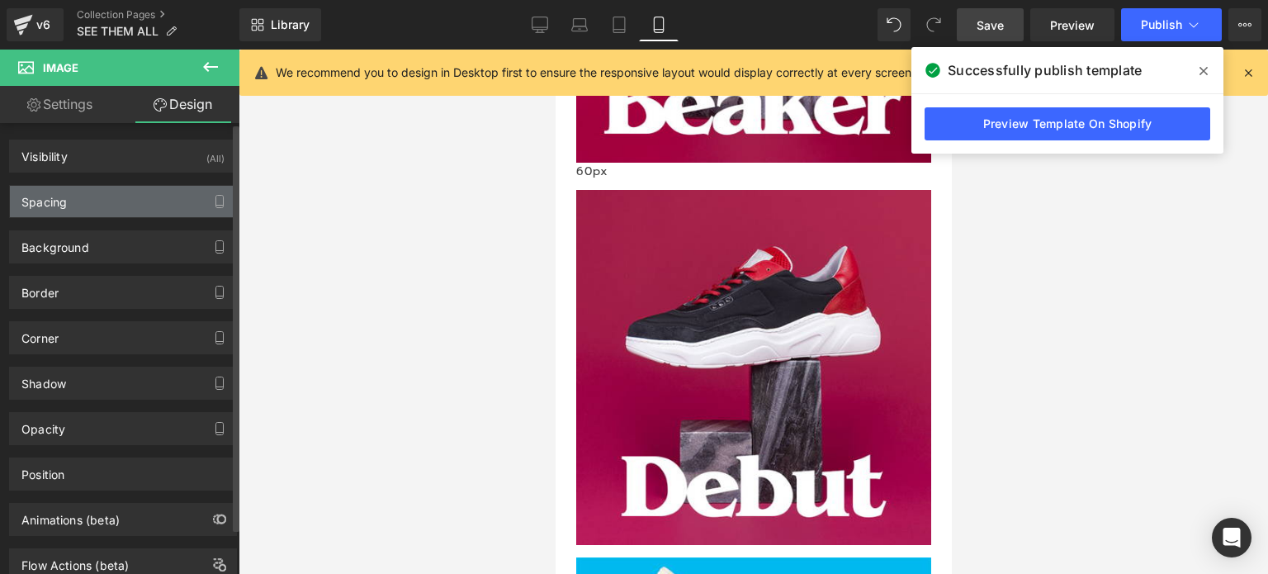
click at [110, 206] on div "Spacing" at bounding box center [123, 201] width 226 height 31
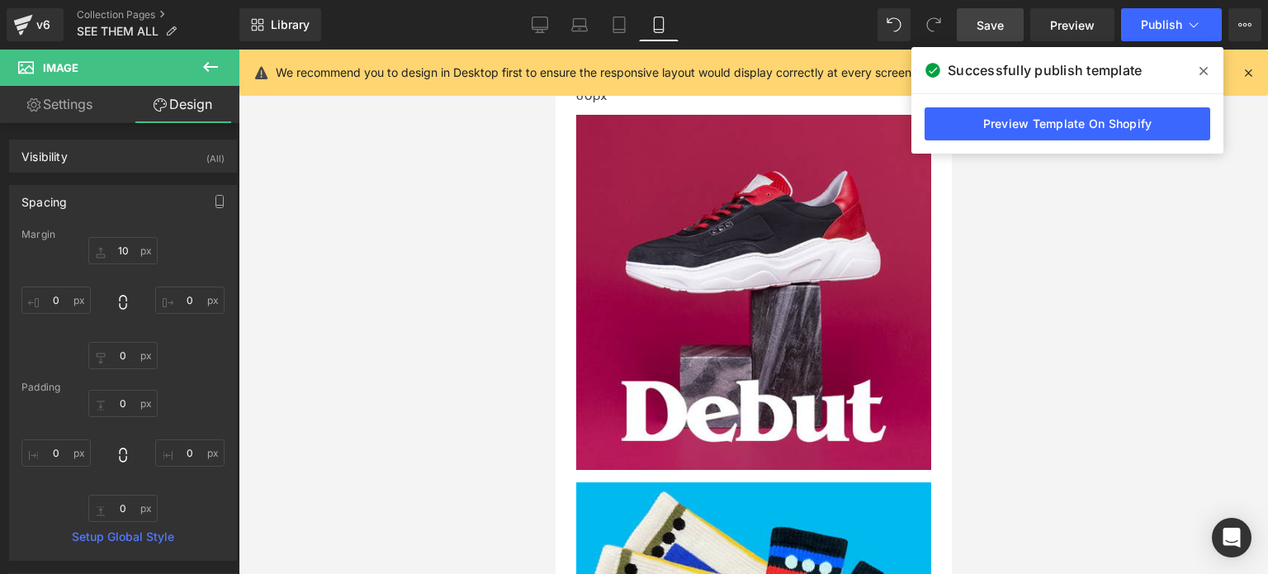
scroll to position [2450, 0]
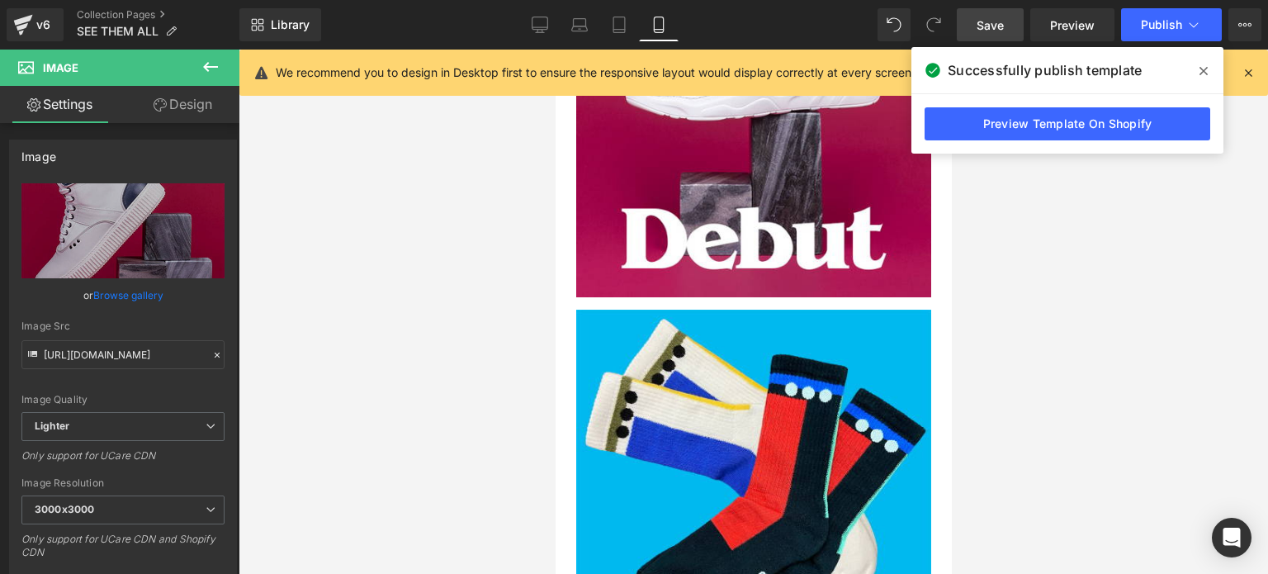
click at [190, 100] on link "Design" at bounding box center [183, 104] width 120 height 37
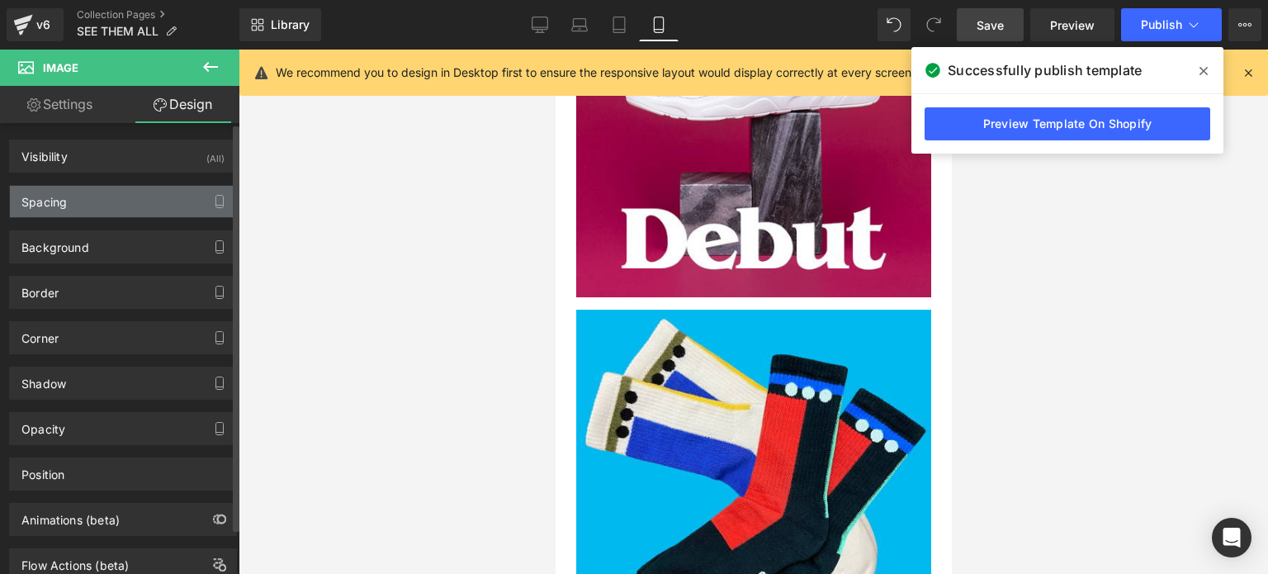
click at [63, 201] on div "Spacing" at bounding box center [43, 197] width 45 height 23
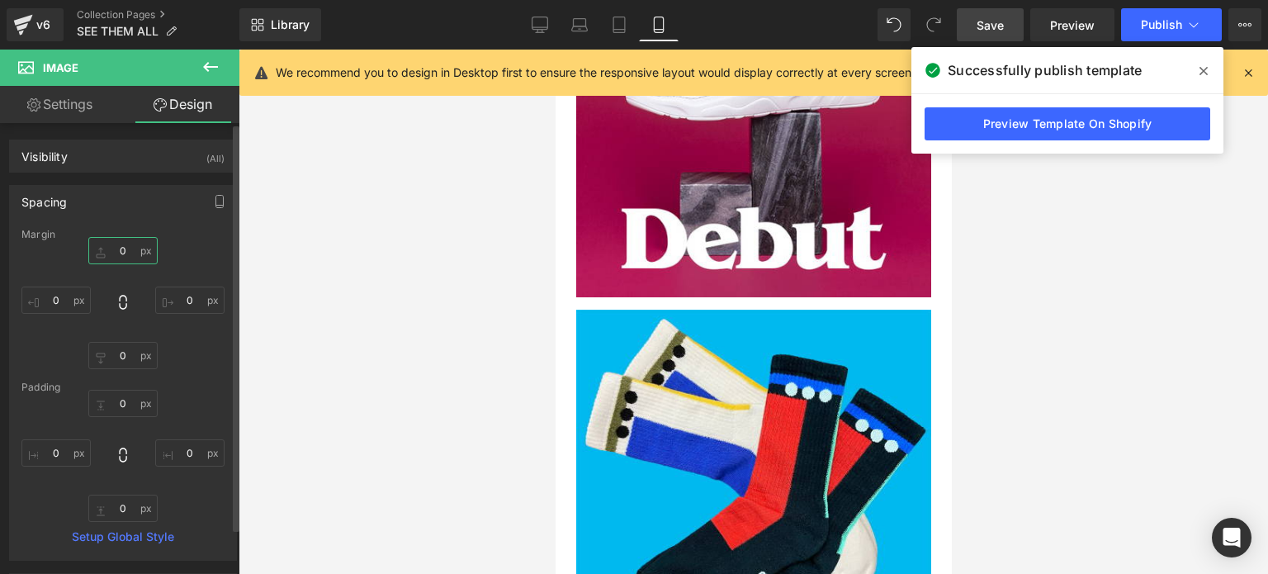
click at [112, 257] on input "text" at bounding box center [122, 250] width 69 height 27
type input "10"
click at [630, 19] on link "Tablet" at bounding box center [619, 24] width 40 height 33
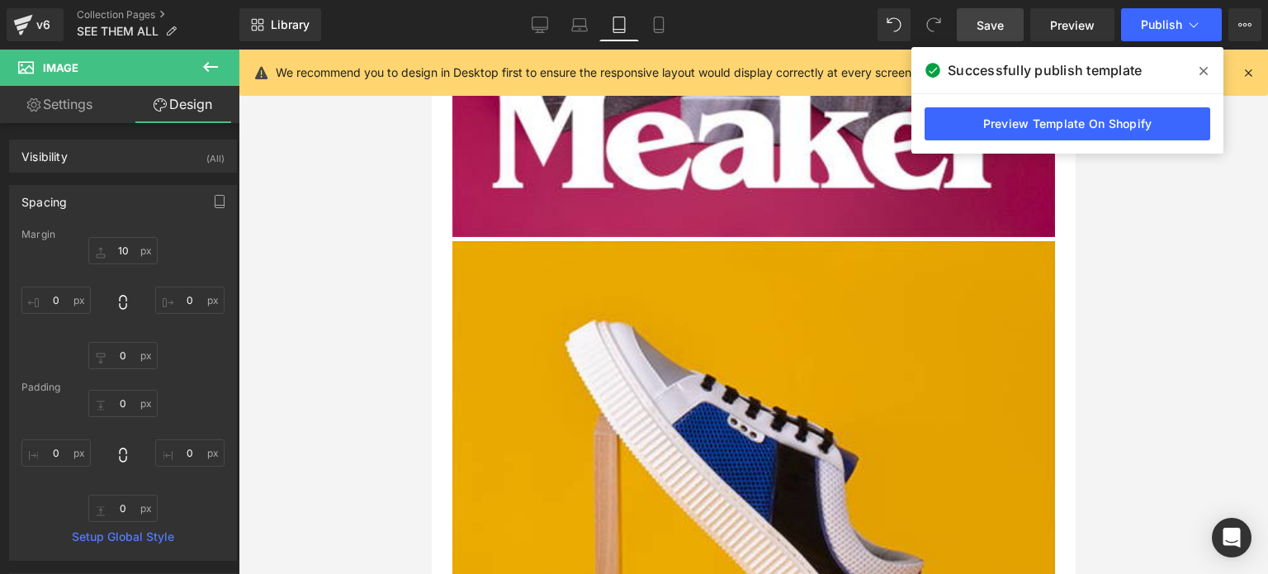
scroll to position [370, 0]
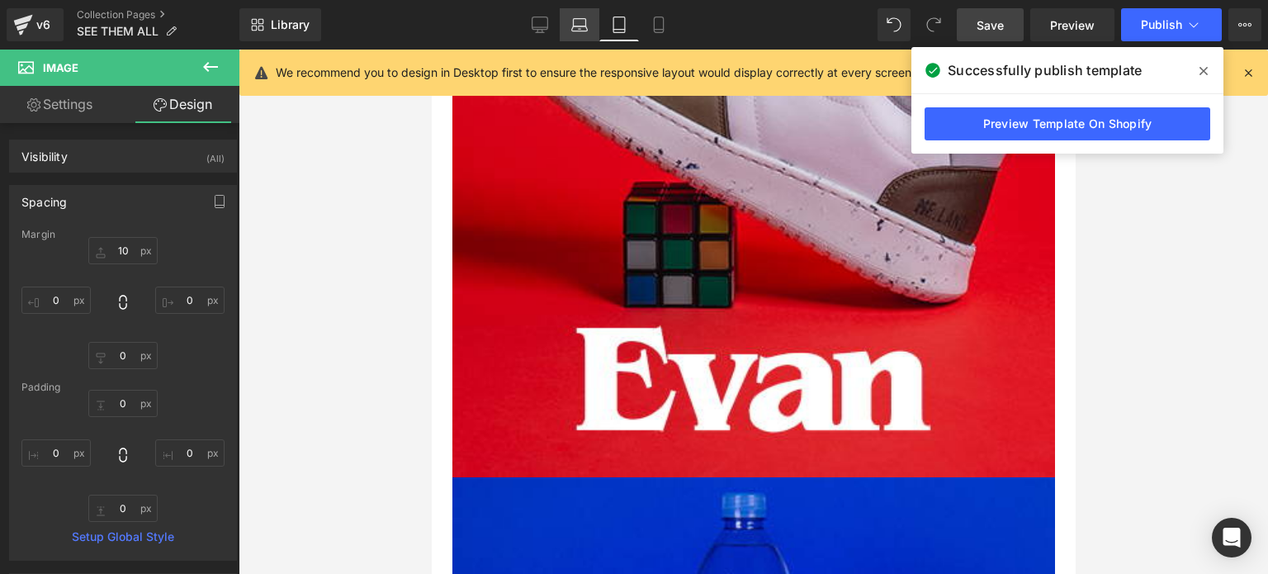
click at [583, 29] on icon at bounding box center [579, 25] width 17 height 17
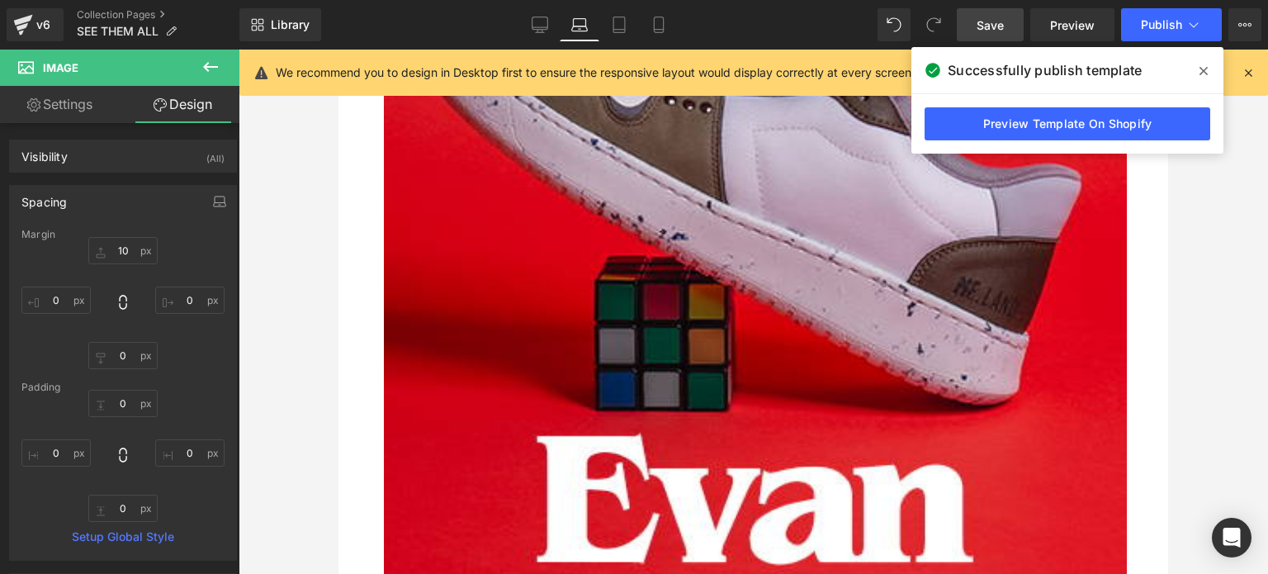
scroll to position [465, 0]
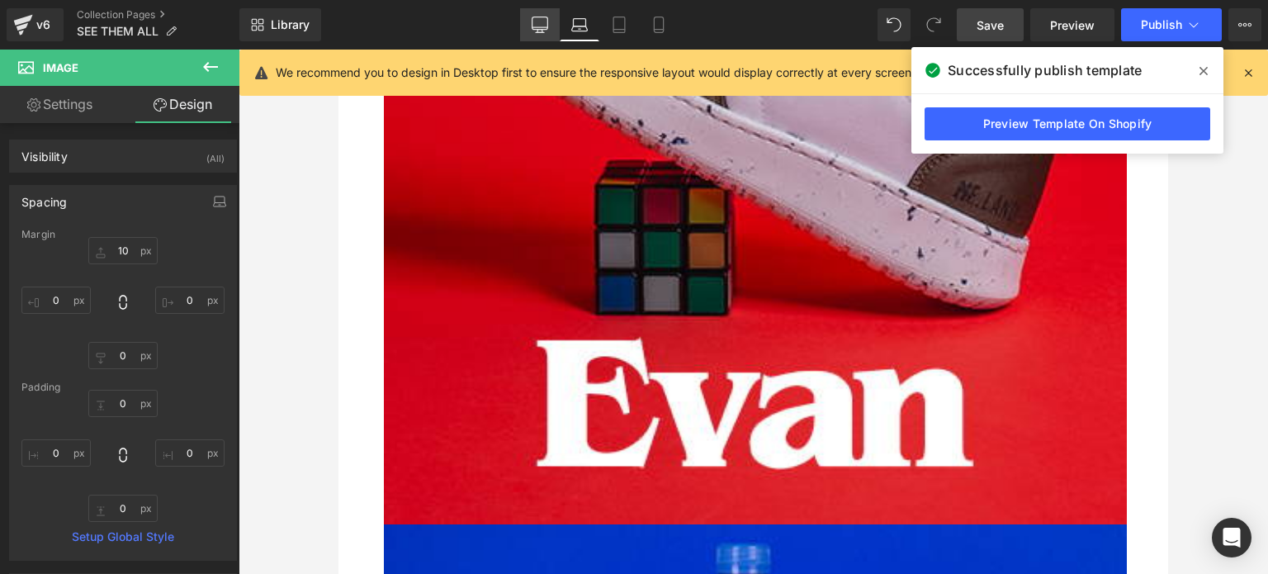
click at [536, 22] on icon at bounding box center [539, 25] width 17 height 17
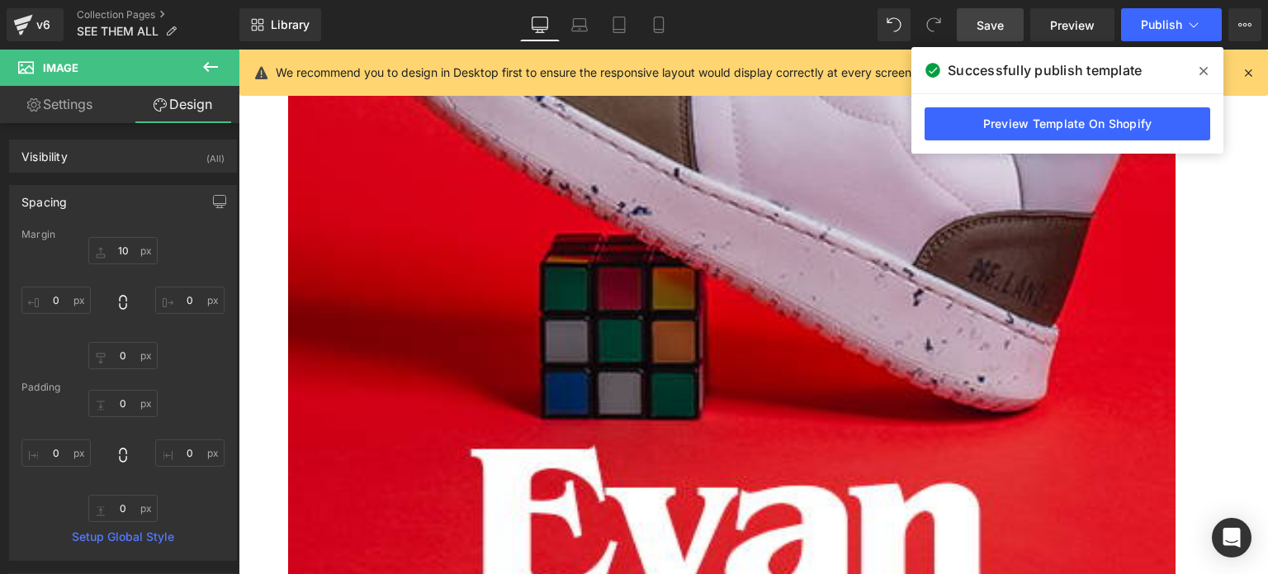
scroll to position [570, 0]
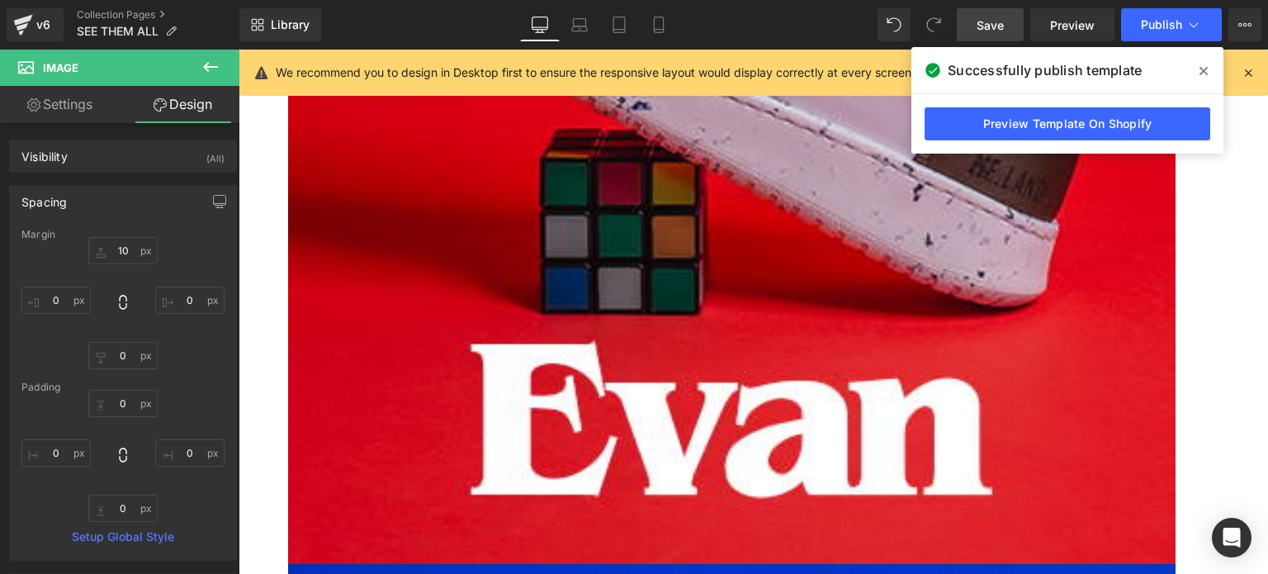
click at [983, 21] on span "Save" at bounding box center [989, 25] width 27 height 17
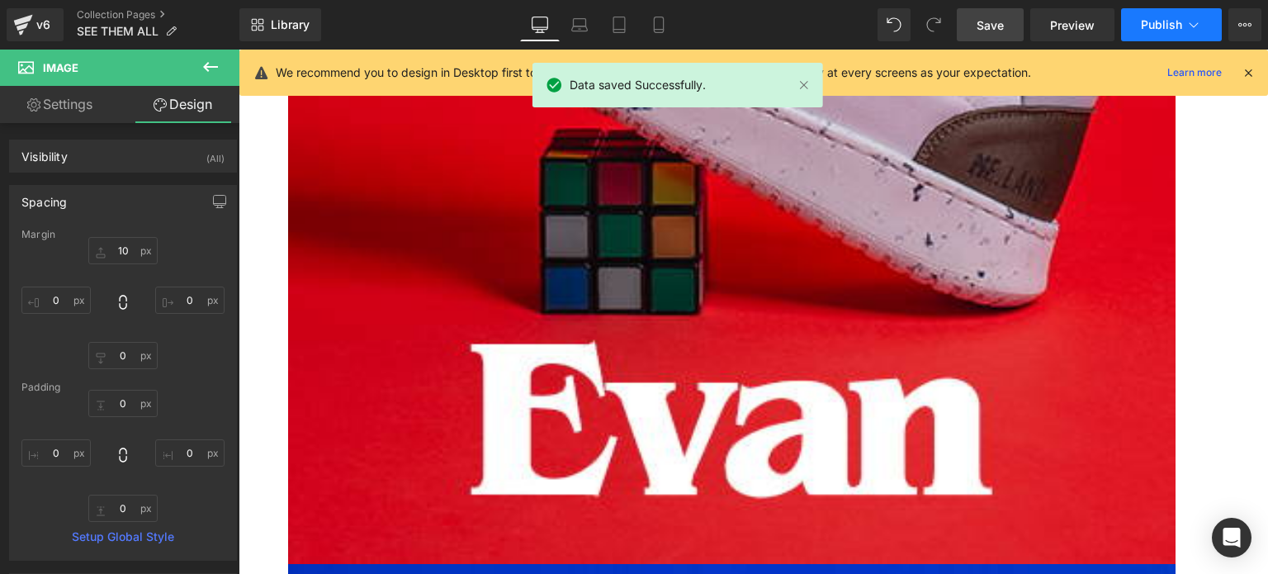
click at [1153, 21] on span "Publish" at bounding box center [1160, 24] width 41 height 13
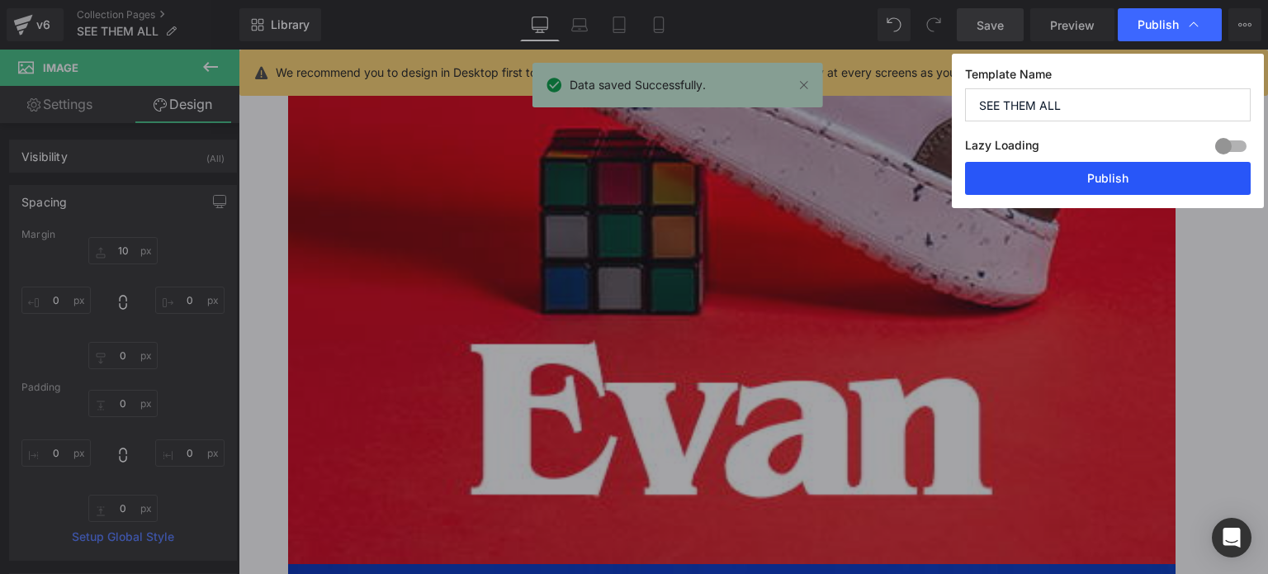
click at [1131, 175] on button "Publish" at bounding box center [1108, 178] width 286 height 33
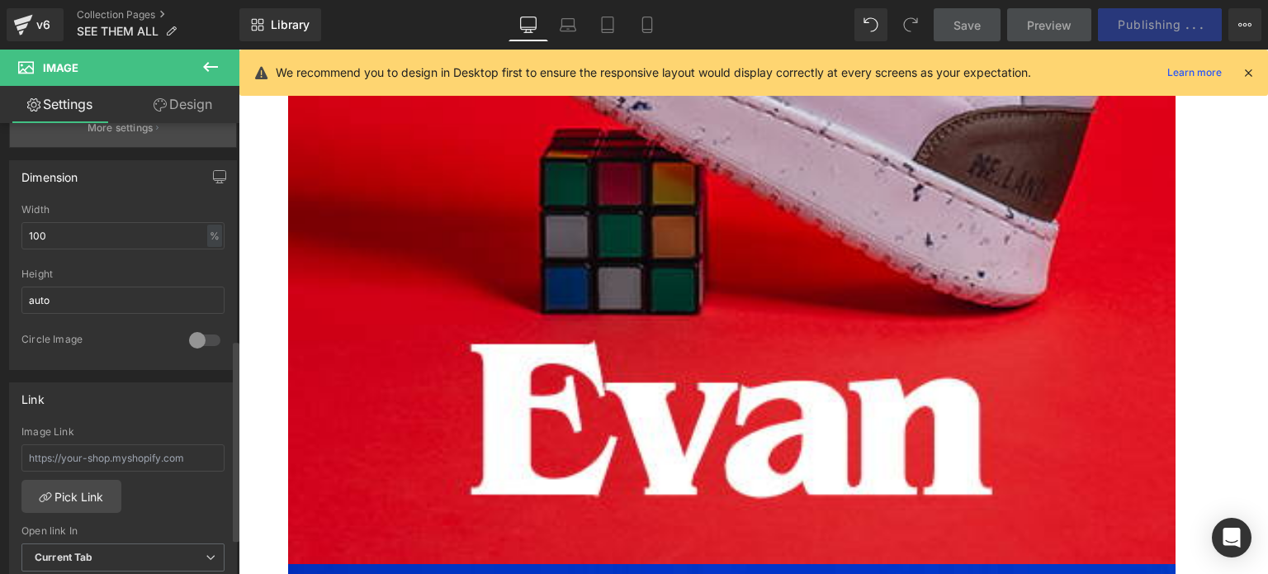
scroll to position [495, 0]
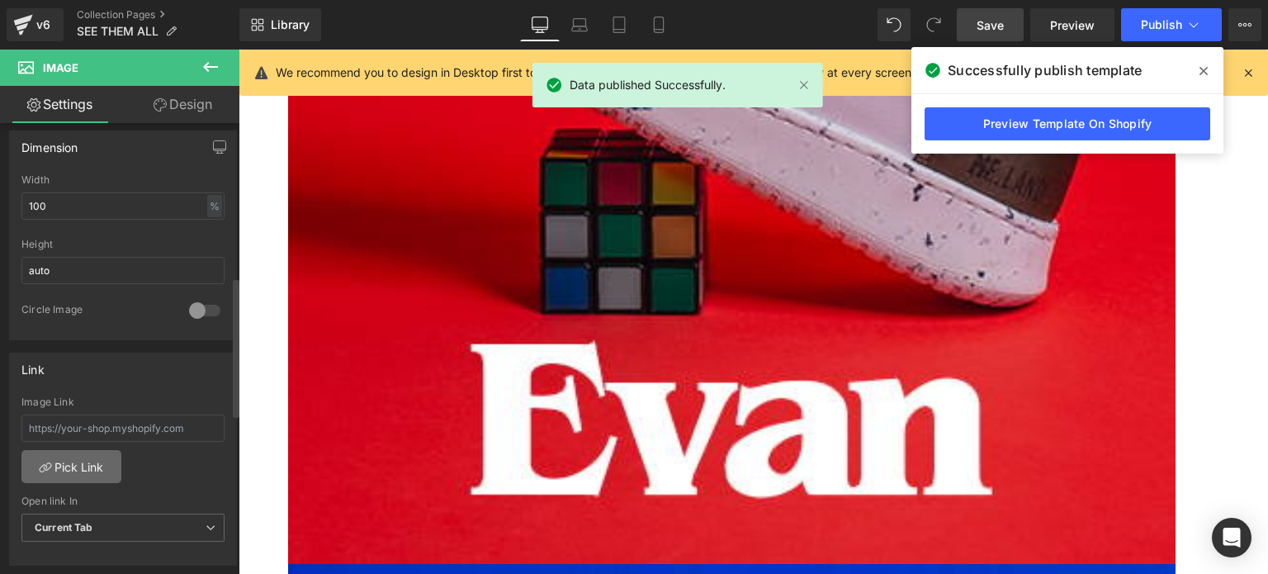
click at [88, 460] on link "Pick Link" at bounding box center [71, 466] width 100 height 33
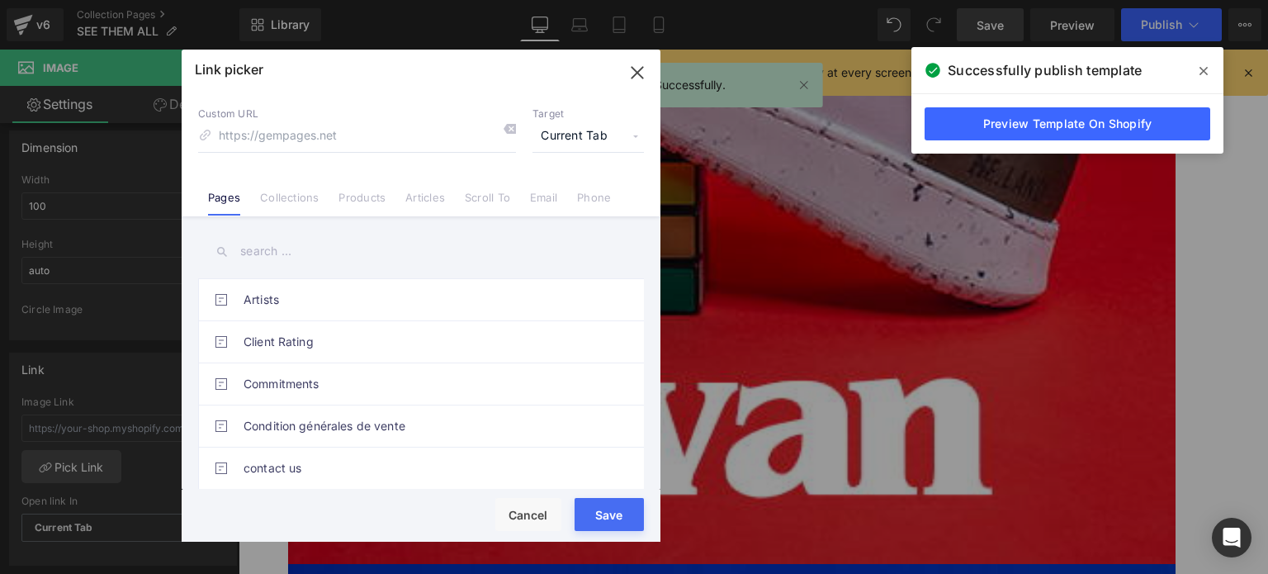
click at [280, 198] on link "Collections" at bounding box center [289, 203] width 59 height 25
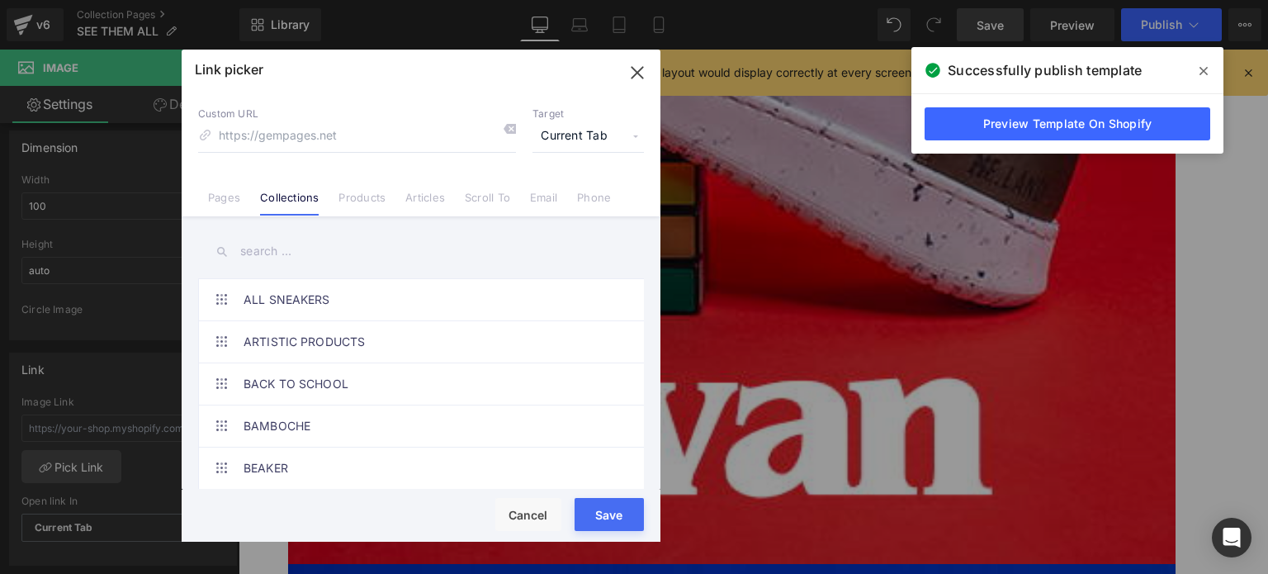
click at [288, 254] on input "text" at bounding box center [421, 251] width 446 height 37
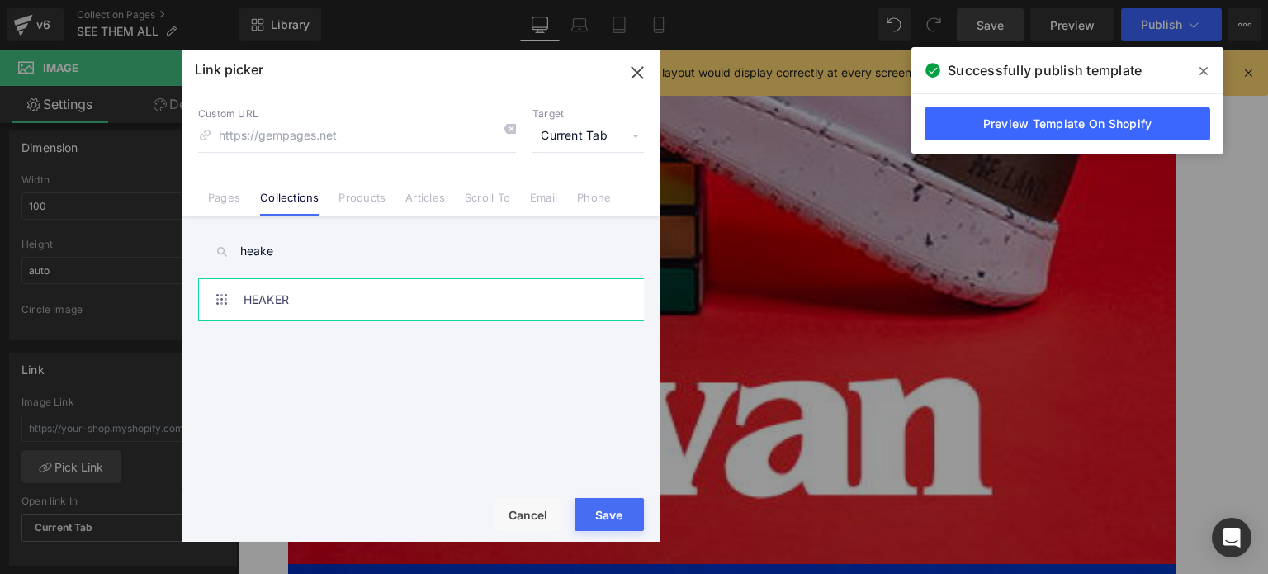
type input "heake"
click at [318, 305] on link "HEAKER" at bounding box center [424, 299] width 363 height 41
click at [588, 520] on button "Save" at bounding box center [608, 514] width 69 height 33
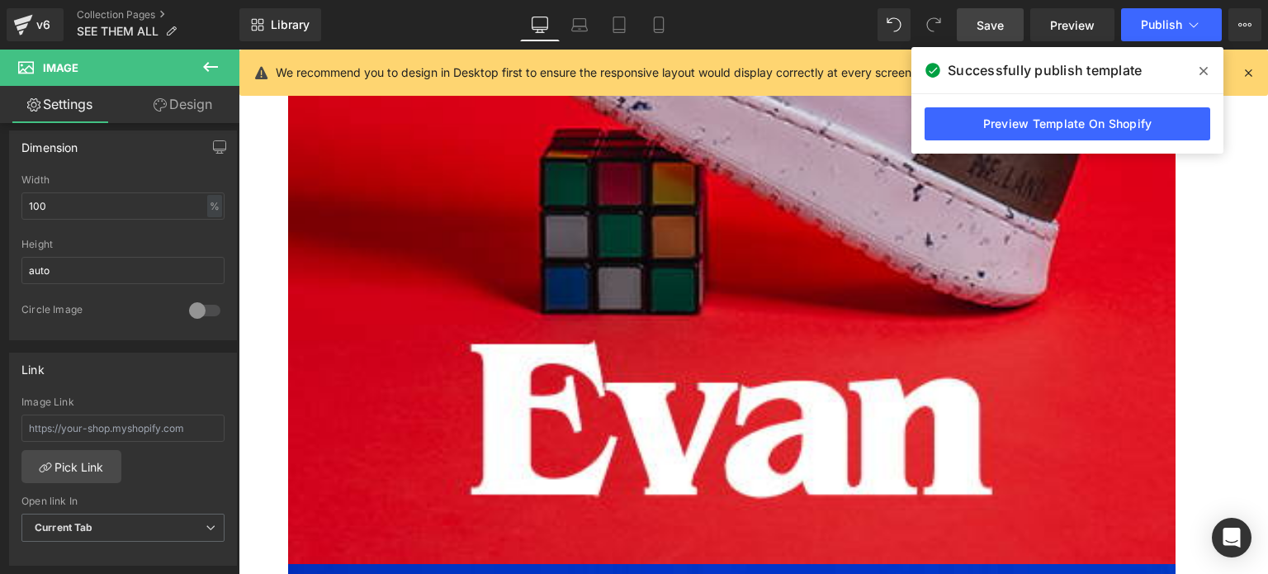
click at [996, 24] on span "Save" at bounding box center [989, 25] width 27 height 17
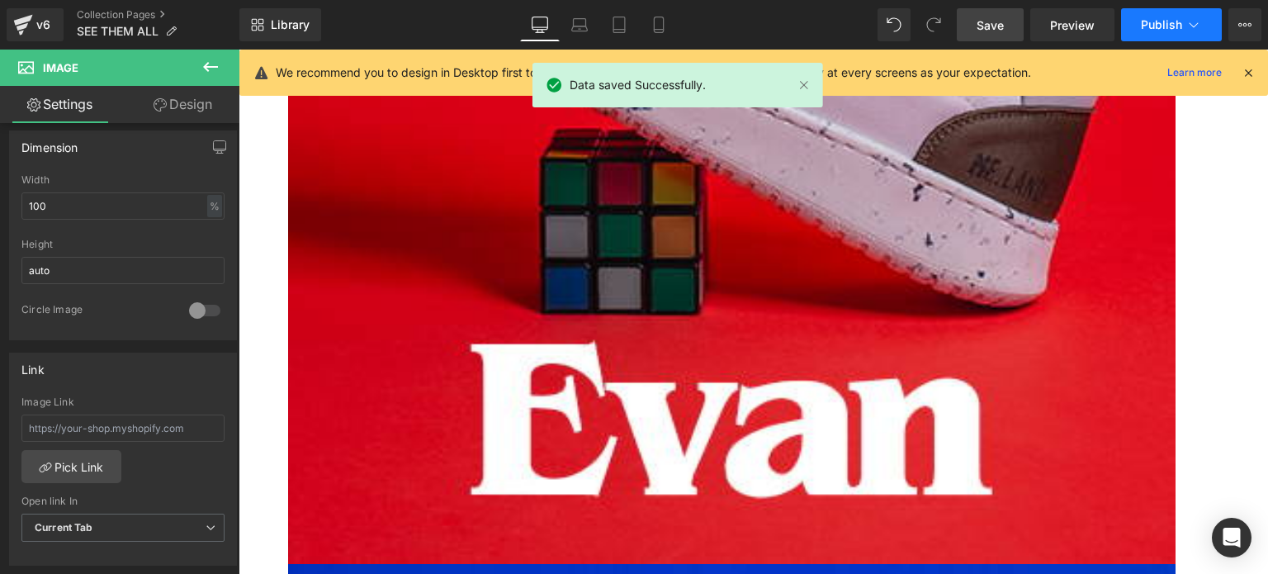
click at [1156, 20] on span "Publish" at bounding box center [1160, 24] width 41 height 13
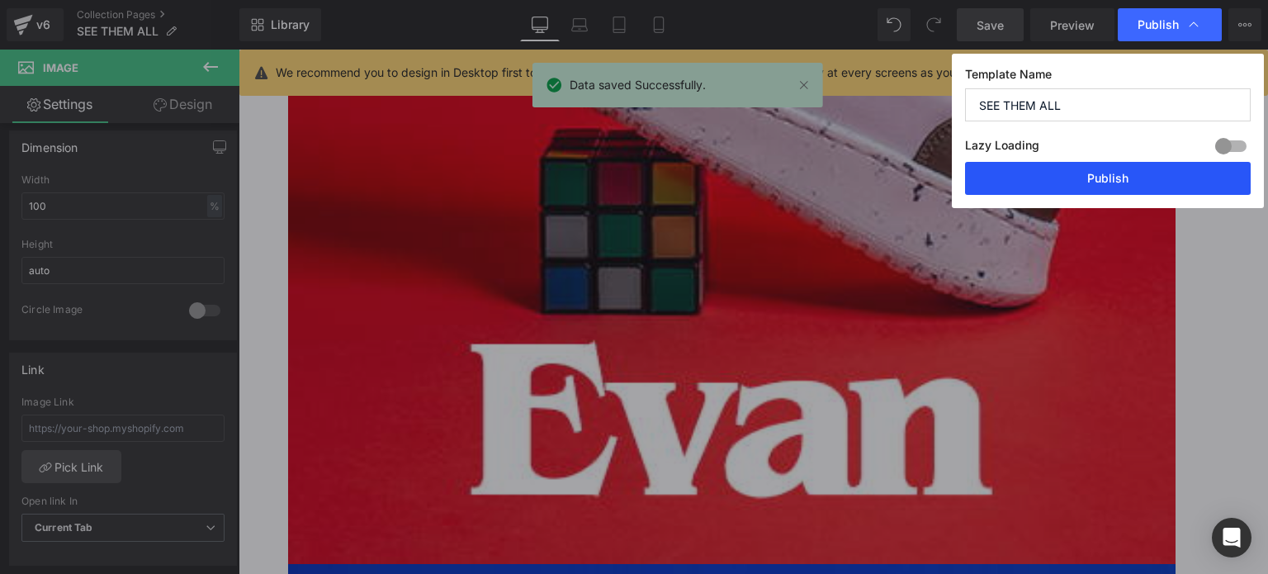
click at [1123, 177] on button "Publish" at bounding box center [1108, 178] width 286 height 33
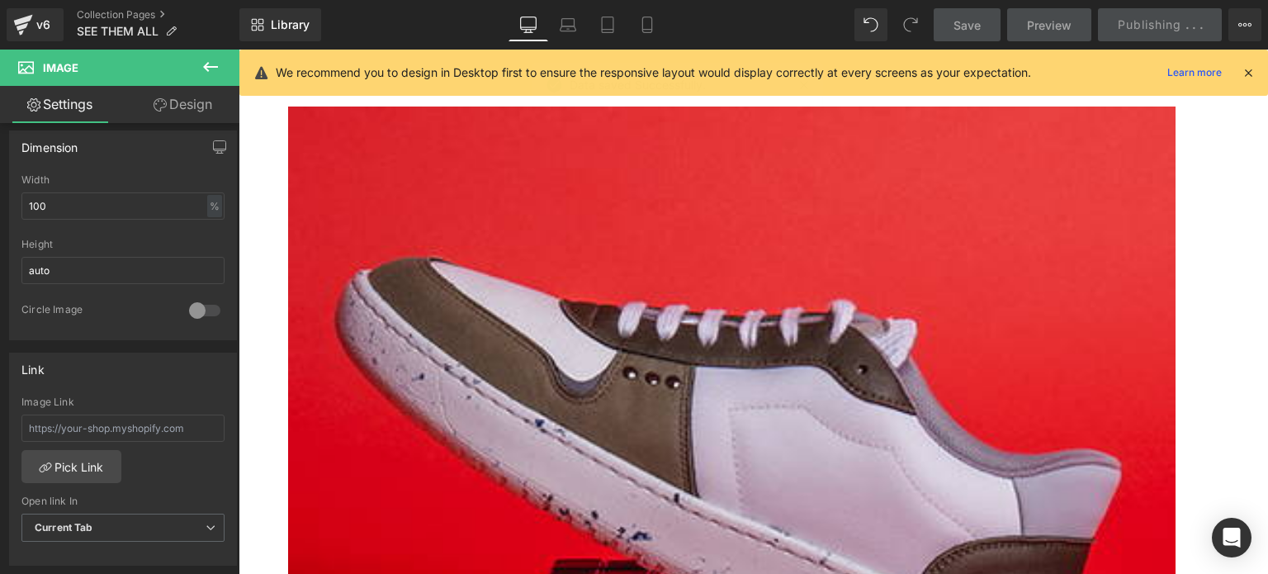
scroll to position [75, 0]
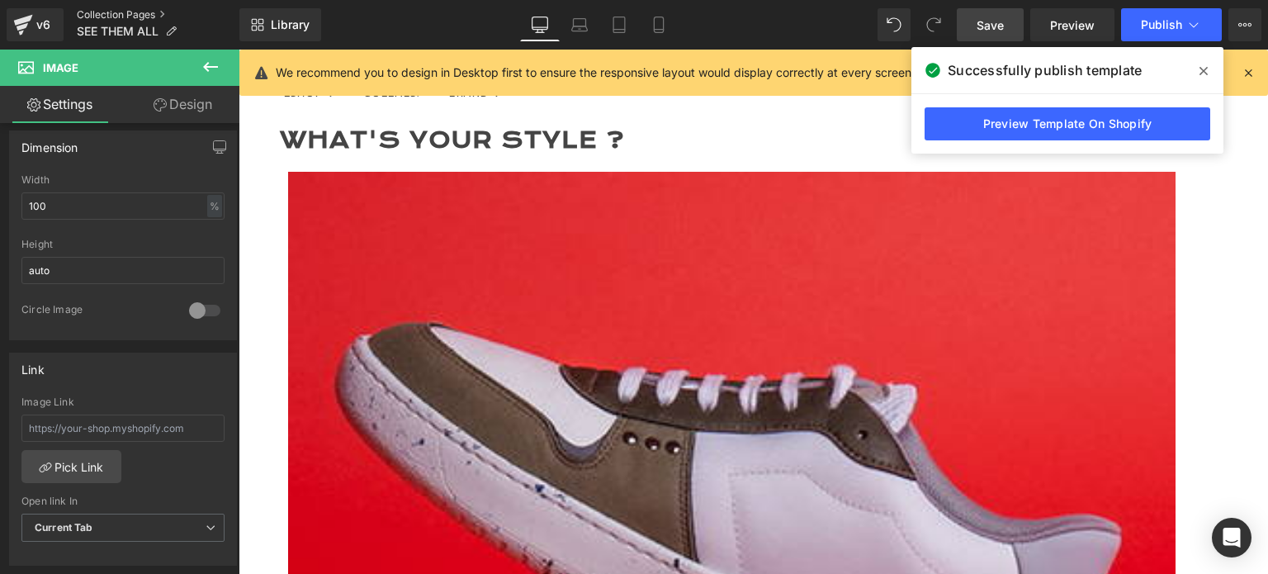
click at [106, 14] on link "Collection Pages" at bounding box center [158, 14] width 163 height 13
